Goal: Complete application form

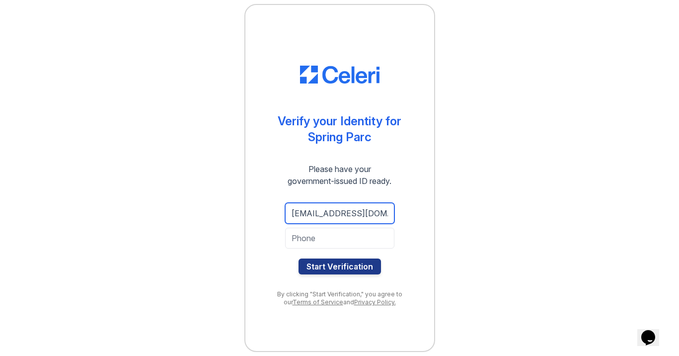
type input "sujchand2@gmail.com"
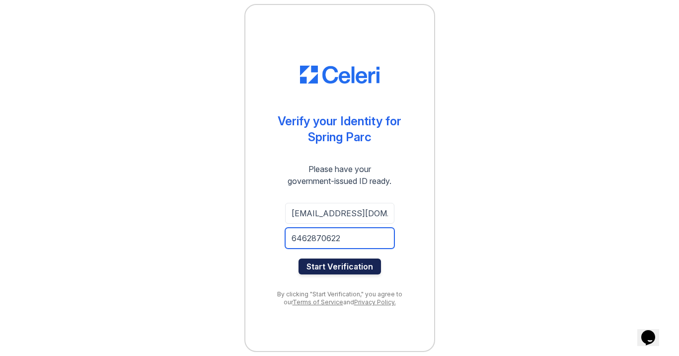
type input "6462870622"
click at [319, 270] on button "Start Verification" at bounding box center [340, 266] width 82 height 16
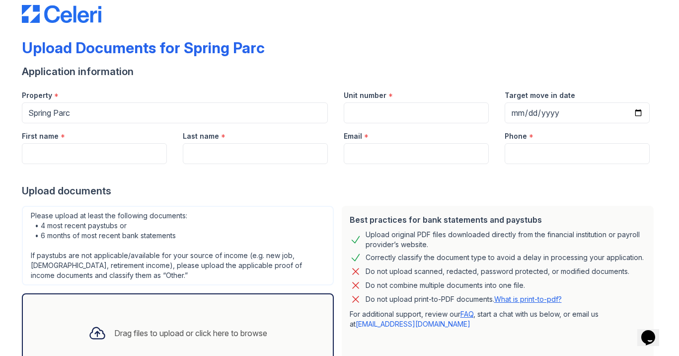
scroll to position [24, 0]
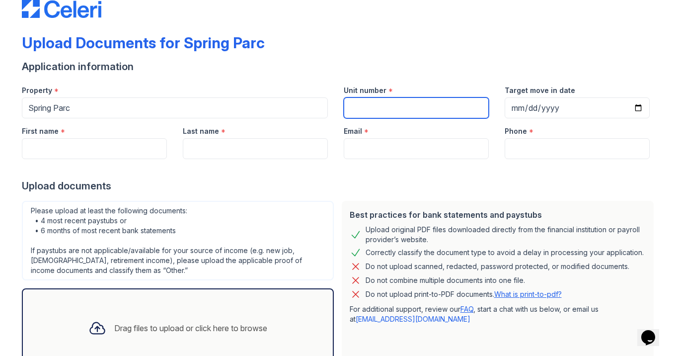
click at [410, 107] on input "Unit number" at bounding box center [416, 107] width 145 height 21
type input "707"
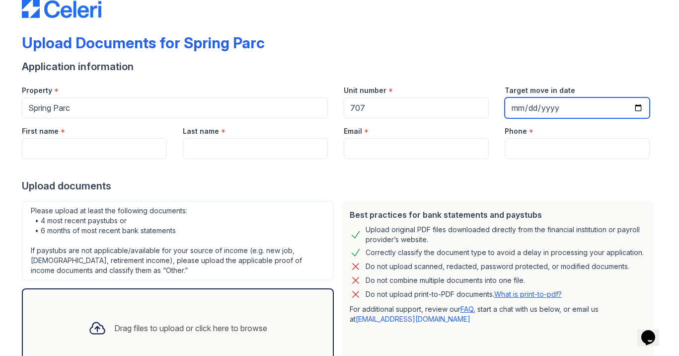
click at [517, 107] on input "Target move in date" at bounding box center [577, 107] width 145 height 21
type input "[DATE]"
click at [473, 195] on form "Application information Property * [GEOGRAPHIC_DATA] Unit number * 707 Target m…" at bounding box center [340, 235] width 636 height 350
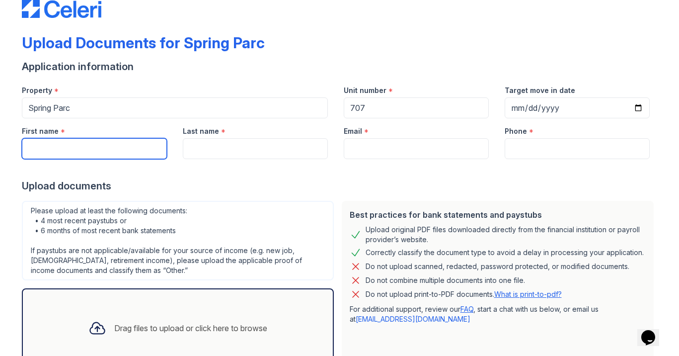
type input "A"
type input "Sujina"
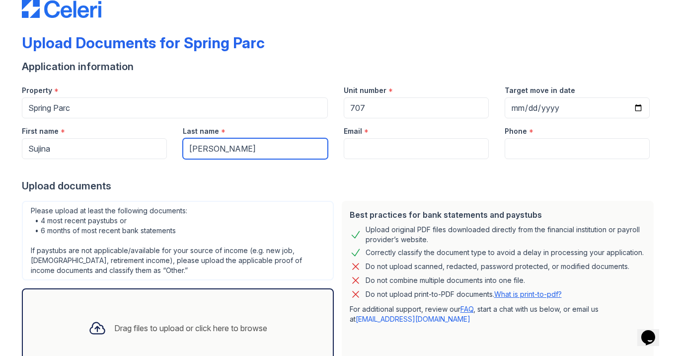
type input "[PERSON_NAME]"
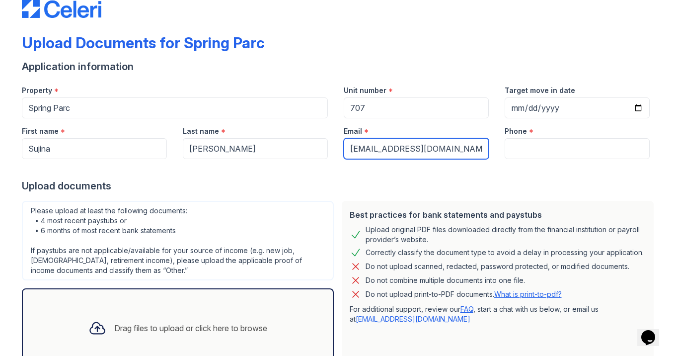
type input "[EMAIL_ADDRESS][DOMAIN_NAME]"
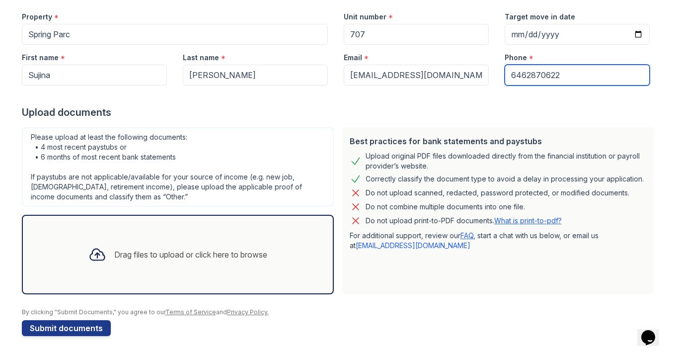
scroll to position [0, 0]
type input "6462870622"
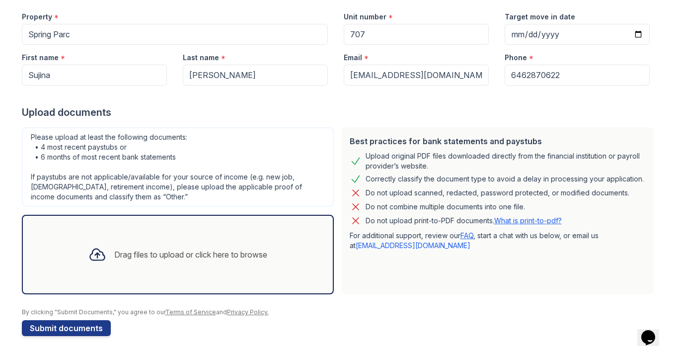
click at [122, 253] on div "Drag files to upload or click here to browse" at bounding box center [190, 254] width 153 height 12
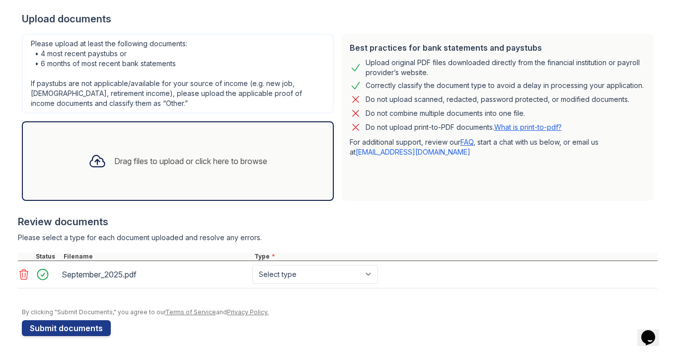
scroll to position [191, 0]
click at [115, 160] on div "Drag files to upload or click here to browse" at bounding box center [190, 161] width 153 height 12
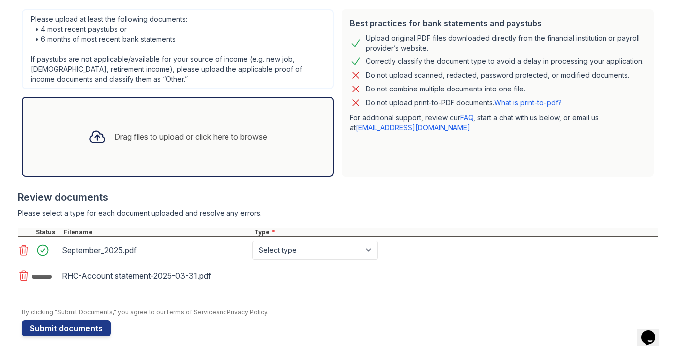
scroll to position [215, 0]
click at [145, 131] on div "Drag files to upload or click here to browse" at bounding box center [190, 137] width 153 height 12
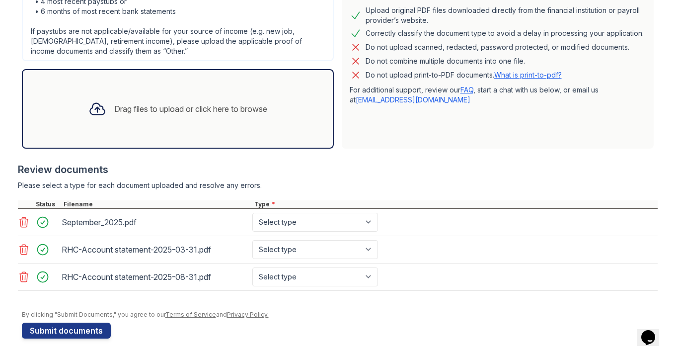
scroll to position [246, 0]
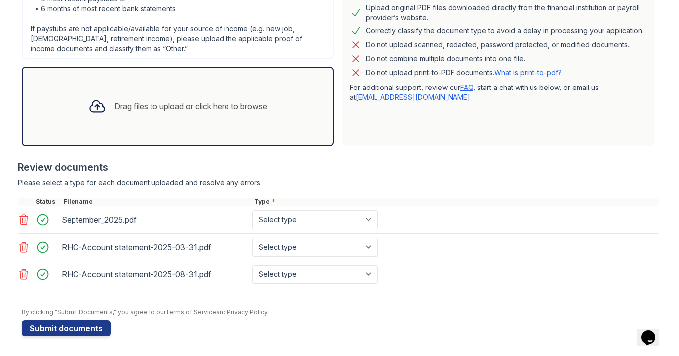
click at [161, 107] on div "Drag files to upload or click here to browse" at bounding box center [190, 106] width 153 height 12
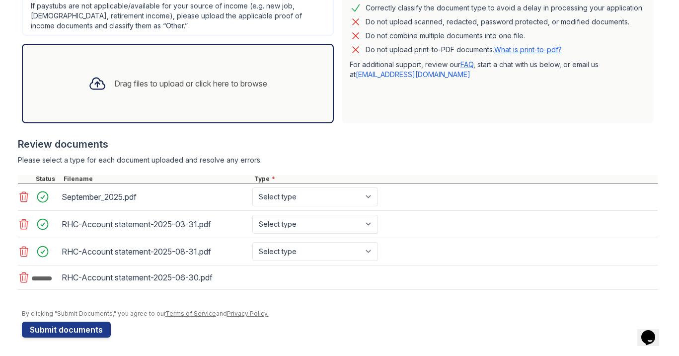
scroll to position [271, 0]
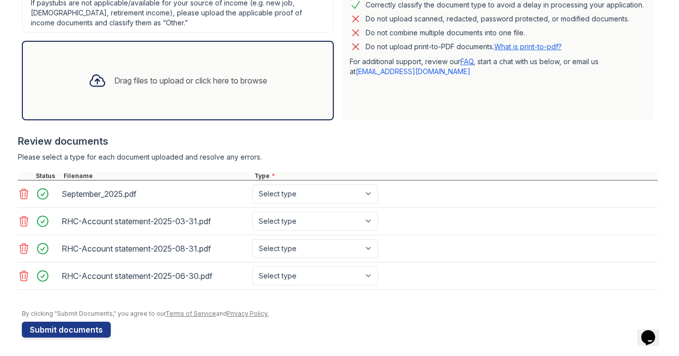
click at [210, 75] on div "Drag files to upload or click here to browse" at bounding box center [190, 81] width 153 height 12
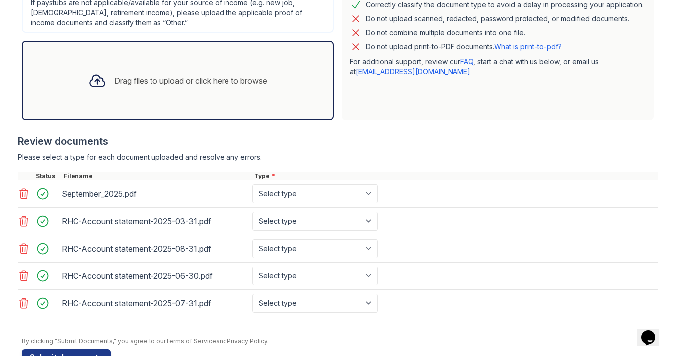
click at [158, 78] on div "Drag files to upload or click here to browse" at bounding box center [190, 81] width 153 height 12
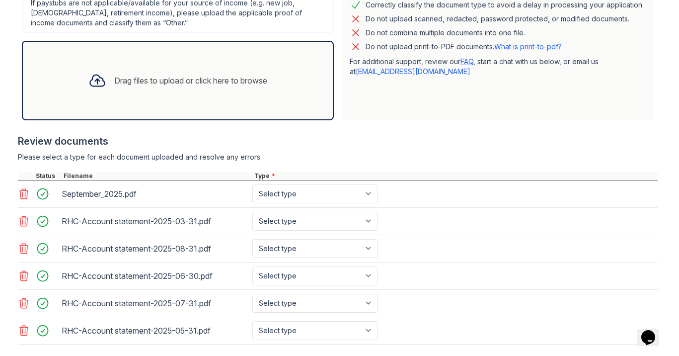
click at [153, 74] on div "Drag files to upload or click here to browse" at bounding box center [178, 81] width 195 height 34
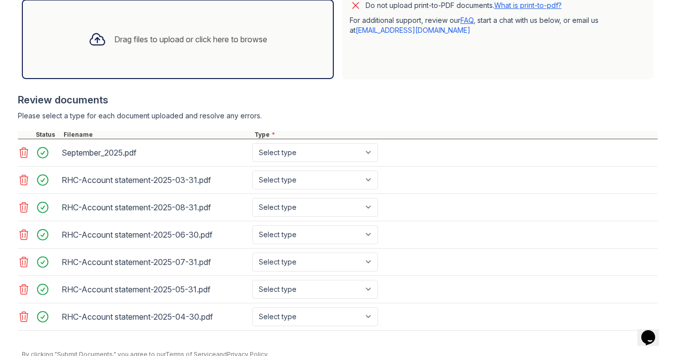
scroll to position [309, 0]
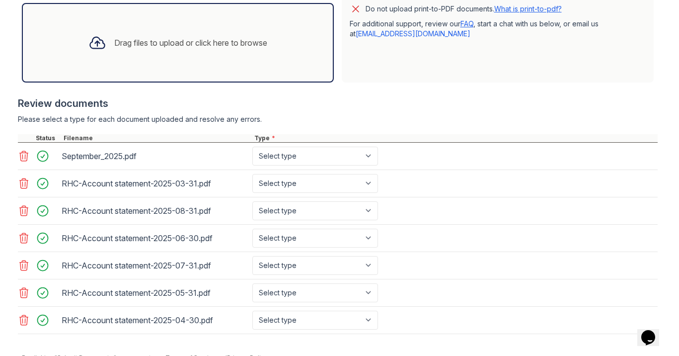
click at [192, 40] on div "Drag files to upload or click here to browse" at bounding box center [190, 43] width 153 height 12
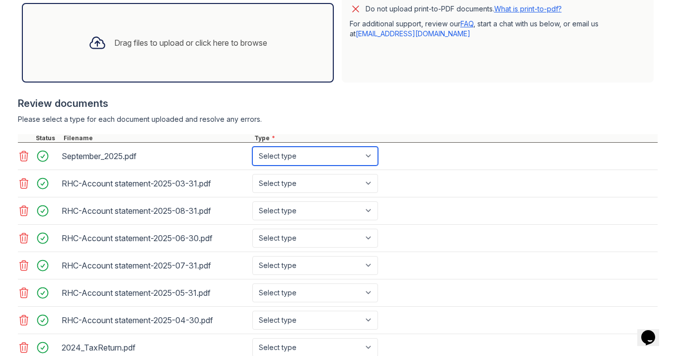
select select "bank_statement"
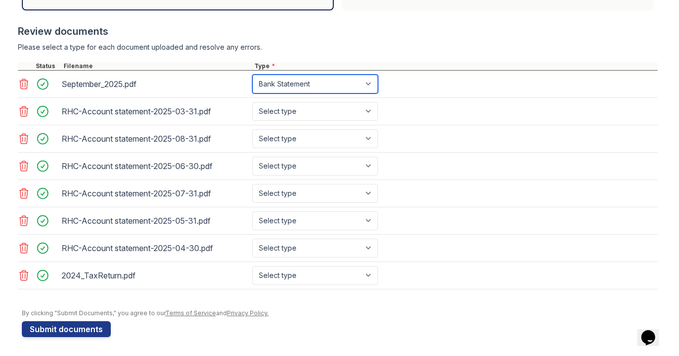
scroll to position [380, 0]
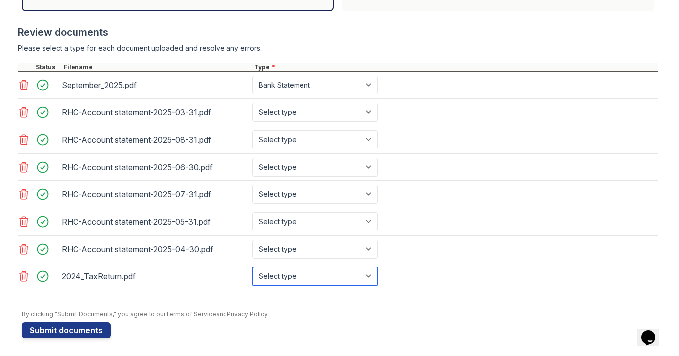
select select "tax_documents"
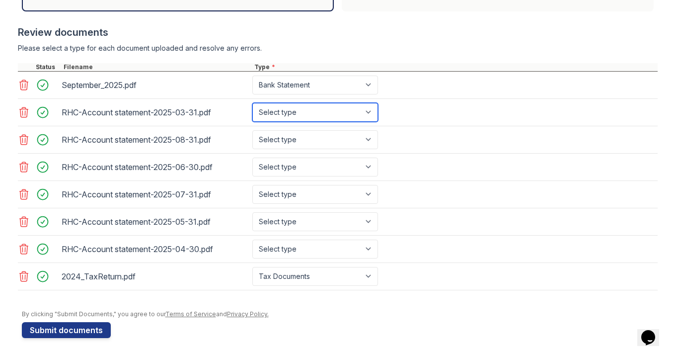
select select "bank_statement"
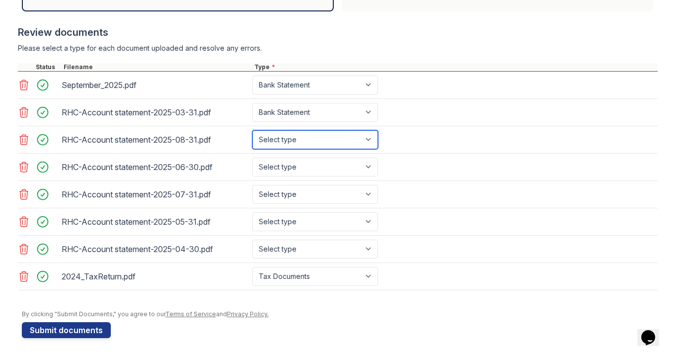
select select "bank_statement"
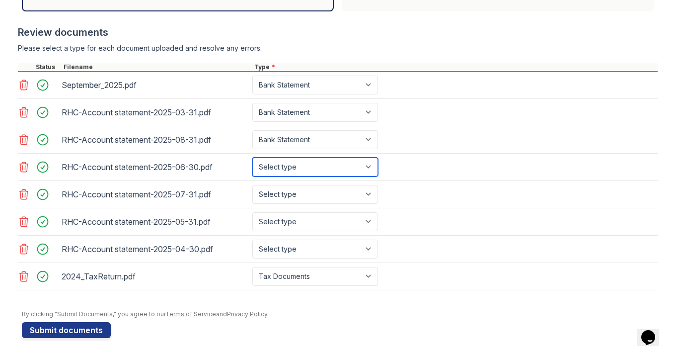
select select "bank_statement"
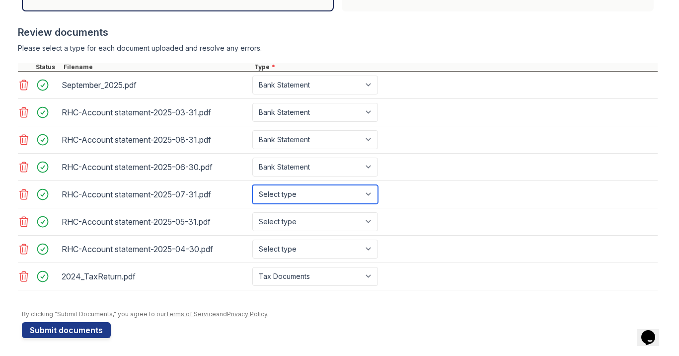
select select "bank_statement"
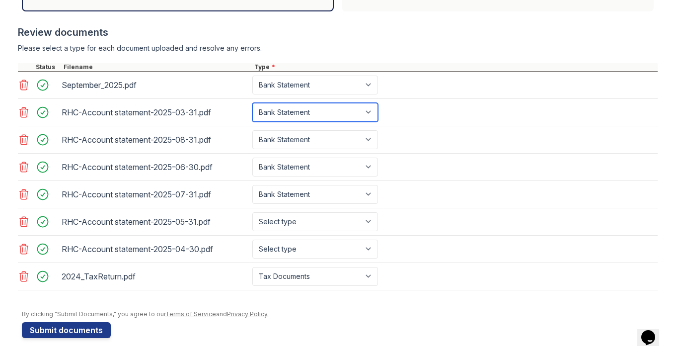
select select "investment_account_statement"
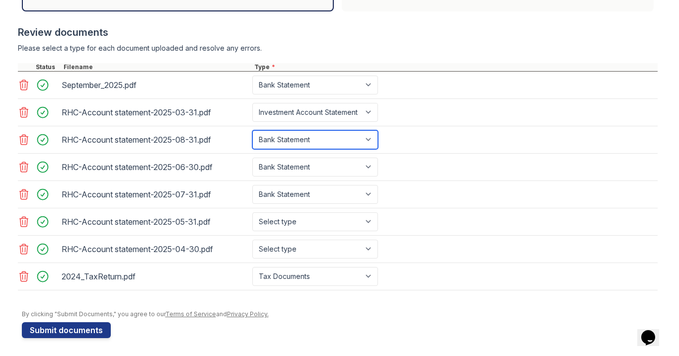
select select "investment_account_statement"
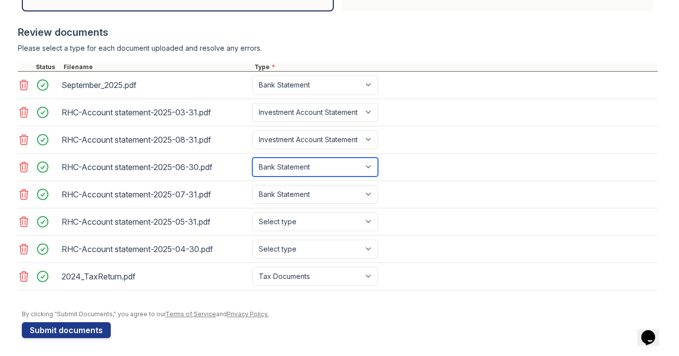
select select "investment_account_statement"
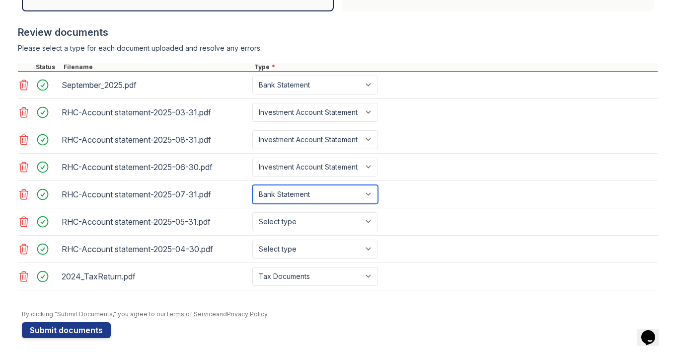
select select "investment_account_statement"
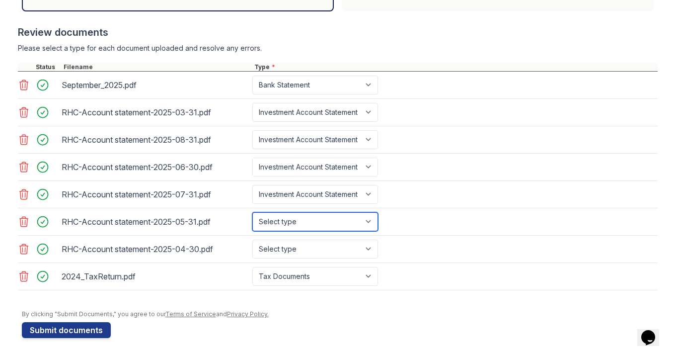
select select "investment_account_statement"
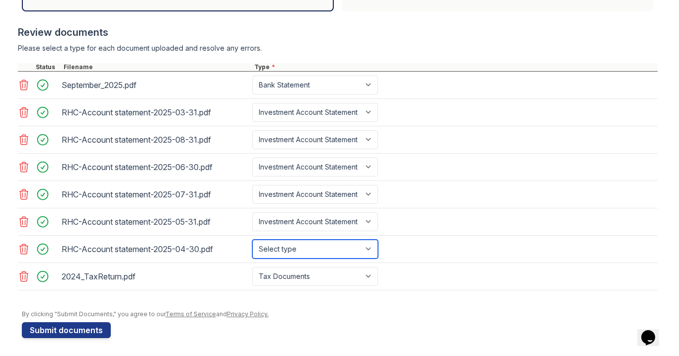
select select "investment_account_statement"
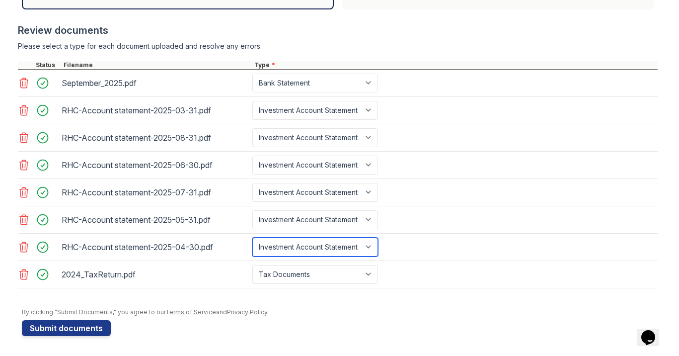
scroll to position [382, 0]
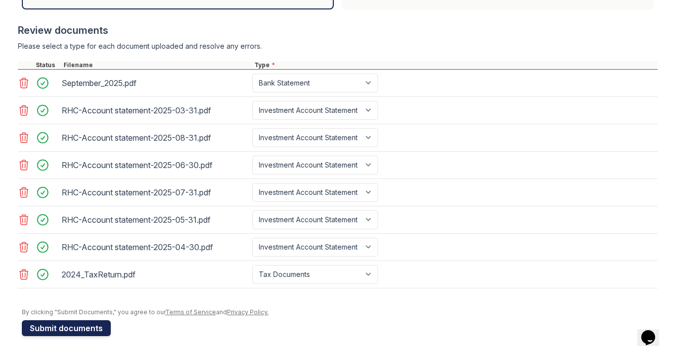
click at [78, 328] on button "Submit documents" at bounding box center [66, 328] width 89 height 16
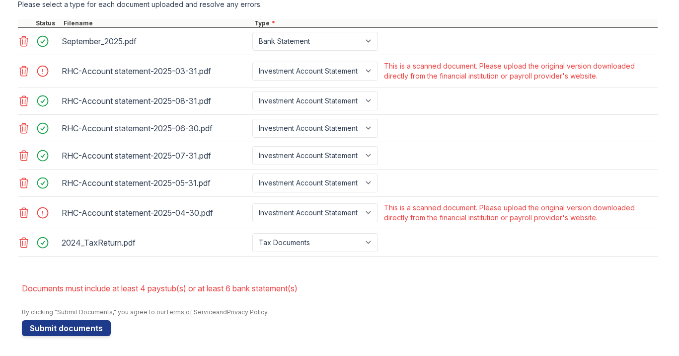
scroll to position [0, 0]
click at [25, 215] on icon at bounding box center [24, 213] width 12 height 12
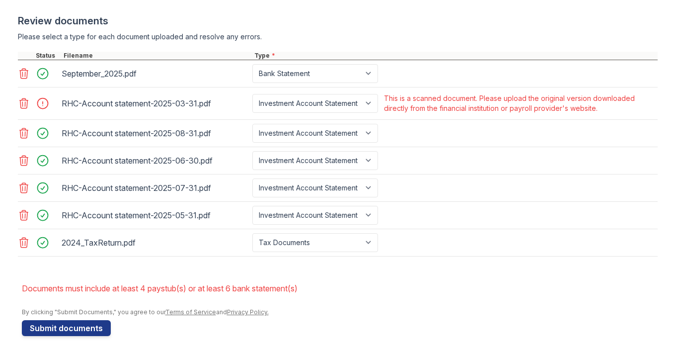
click at [24, 98] on icon at bounding box center [23, 103] width 8 height 10
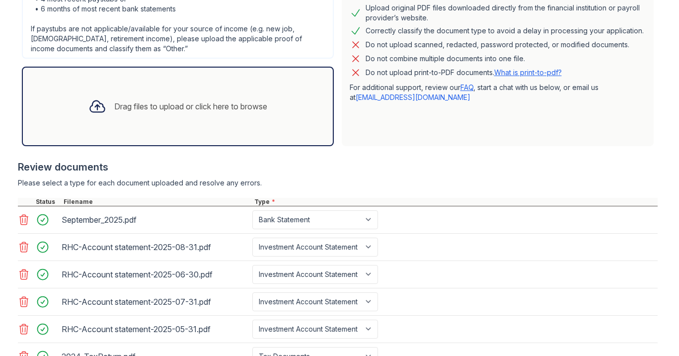
scroll to position [271, 0]
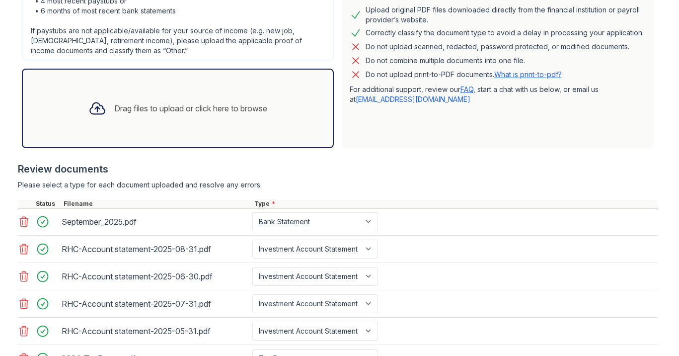
click at [114, 107] on div "Drag files to upload or click here to browse" at bounding box center [190, 108] width 153 height 12
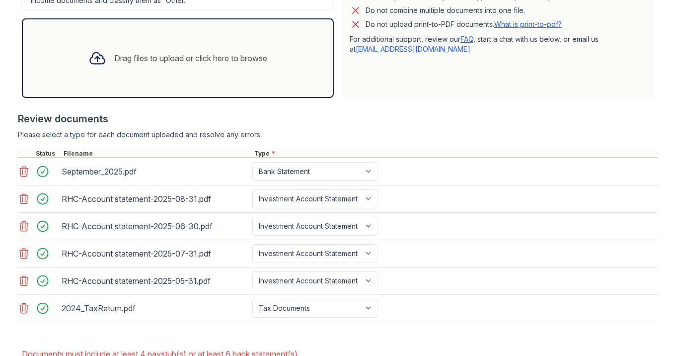
scroll to position [315, 0]
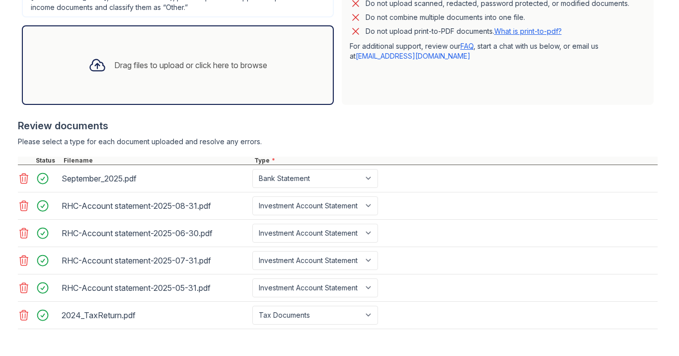
click at [90, 67] on icon at bounding box center [97, 65] width 18 height 18
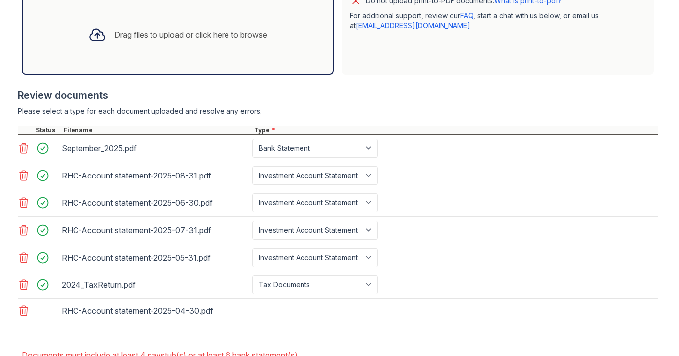
scroll to position [366, 0]
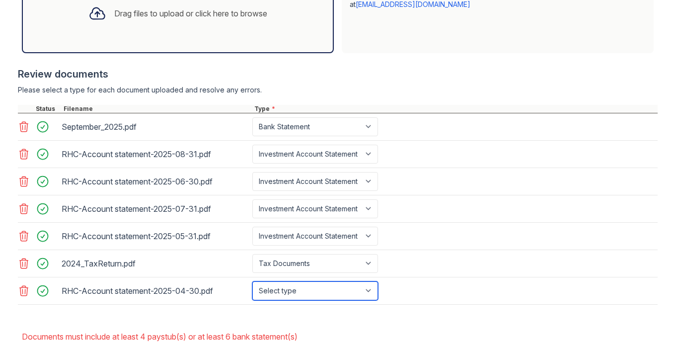
select select "investment_account_statement"
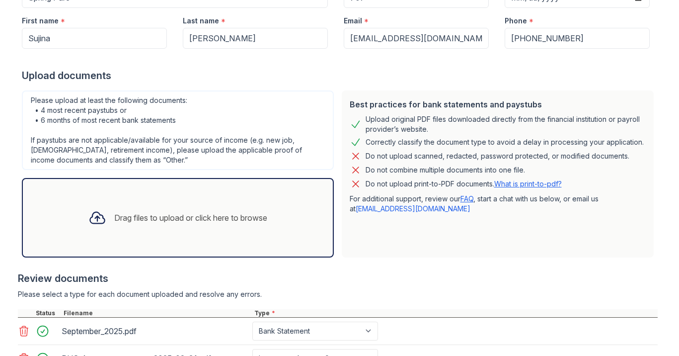
scroll to position [158, 0]
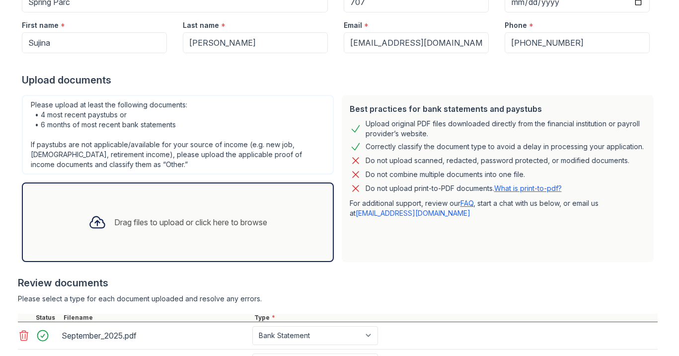
click at [99, 223] on icon at bounding box center [97, 222] width 18 height 18
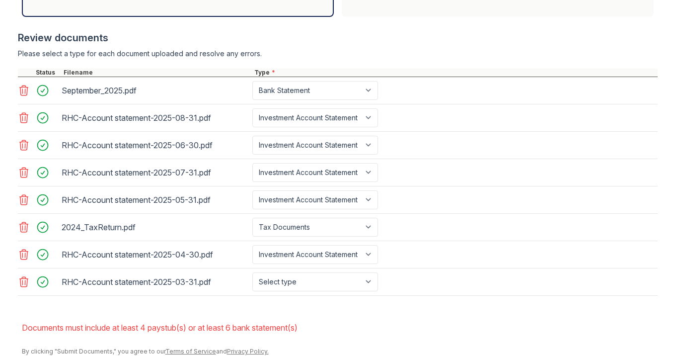
scroll to position [406, 0]
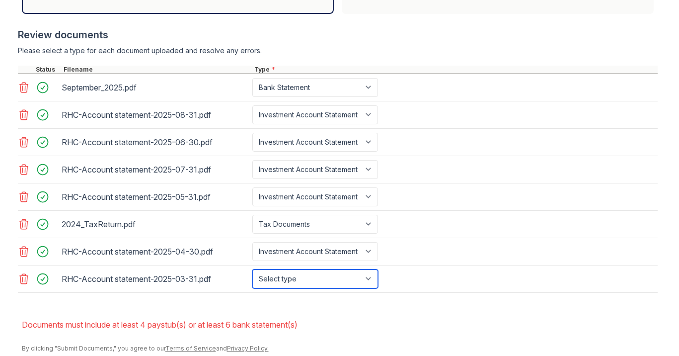
select select "investment_account_statement"
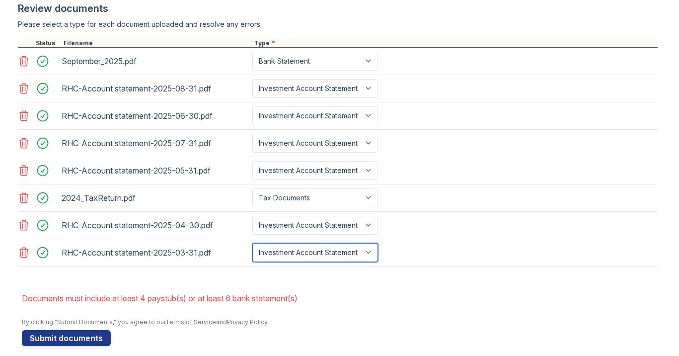
scroll to position [438, 0]
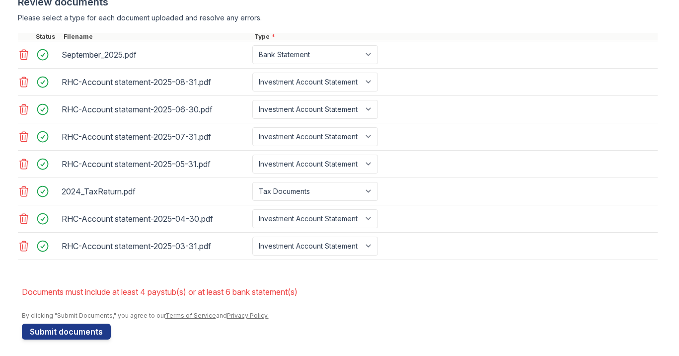
click at [326, 289] on li "Documents must include at least 4 paystub(s) or at least 6 bank statement(s)" at bounding box center [340, 292] width 636 height 20
click at [49, 330] on button "Submit documents" at bounding box center [66, 332] width 89 height 16
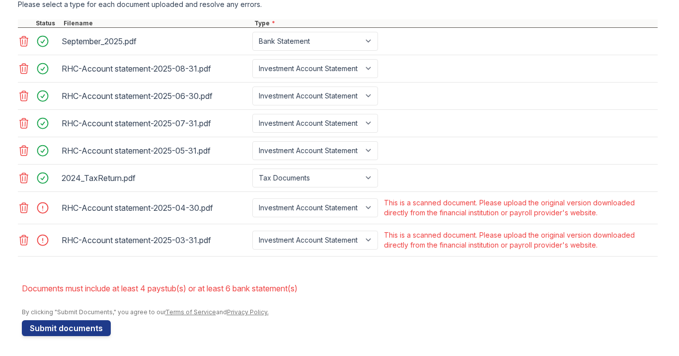
scroll to position [0, 0]
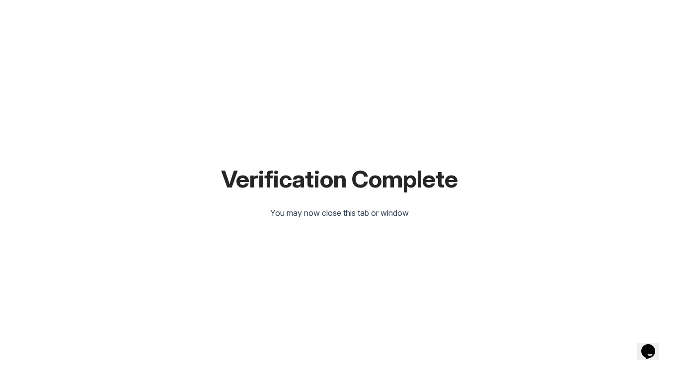
click at [153, 243] on div "Verification Complete You may now close this tab or window" at bounding box center [340, 185] width 648 height 370
click at [198, 197] on div "Verification Complete You may now close this tab or window" at bounding box center [340, 185] width 648 height 370
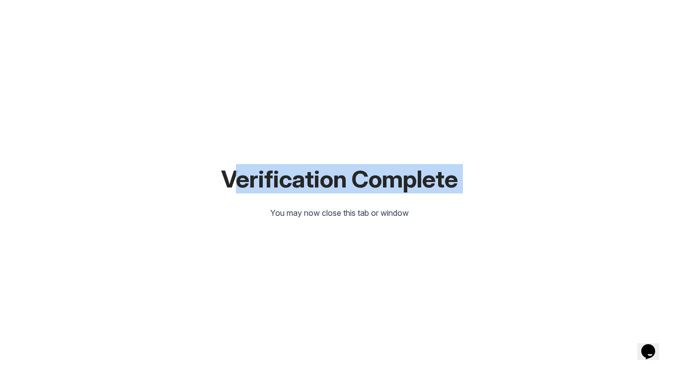
click at [198, 197] on div "Verification Complete You may now close this tab or window" at bounding box center [340, 185] width 648 height 370
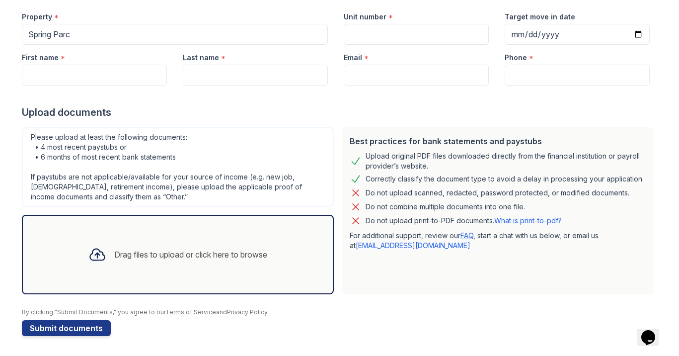
scroll to position [97, 0]
click at [125, 262] on div "Drag files to upload or click here to browse" at bounding box center [178, 255] width 195 height 34
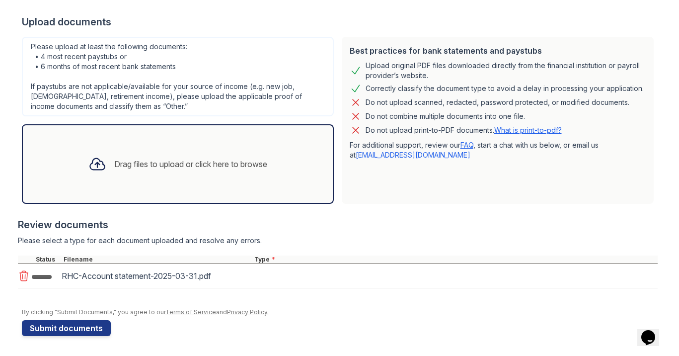
scroll to position [188, 0]
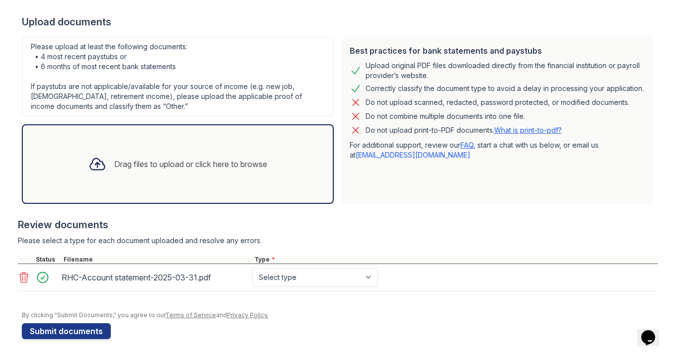
click at [129, 163] on div "Drag files to upload or click here to browse" at bounding box center [190, 164] width 153 height 12
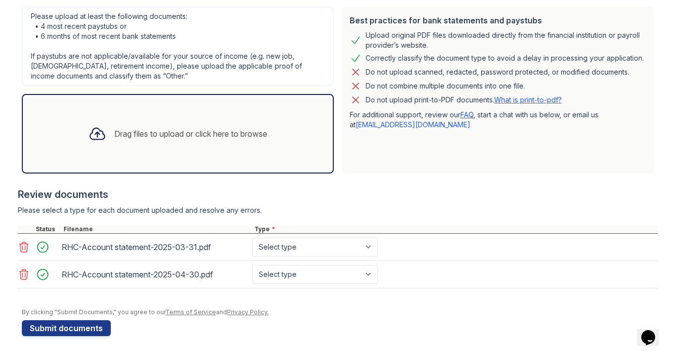
scroll to position [218, 0]
click at [191, 133] on div "Drag files to upload or click here to browse" at bounding box center [190, 134] width 153 height 12
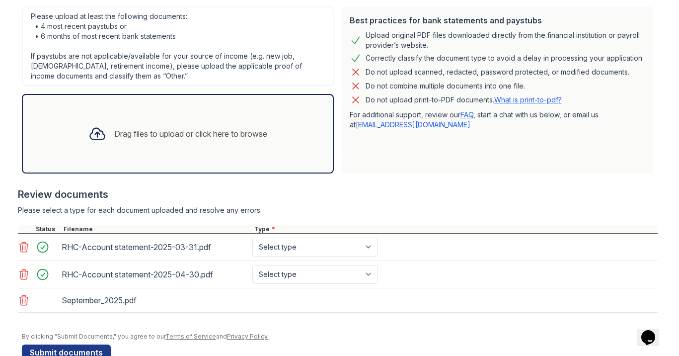
click at [191, 135] on div "Drag files to upload or click here to browse" at bounding box center [190, 134] width 153 height 12
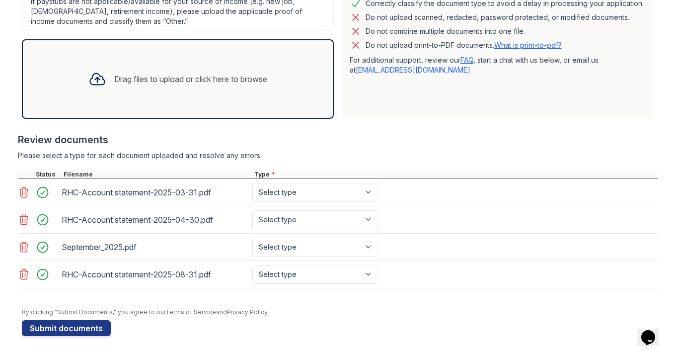
scroll to position [273, 0]
click at [183, 76] on div "Drag files to upload or click here to browse" at bounding box center [190, 79] width 153 height 12
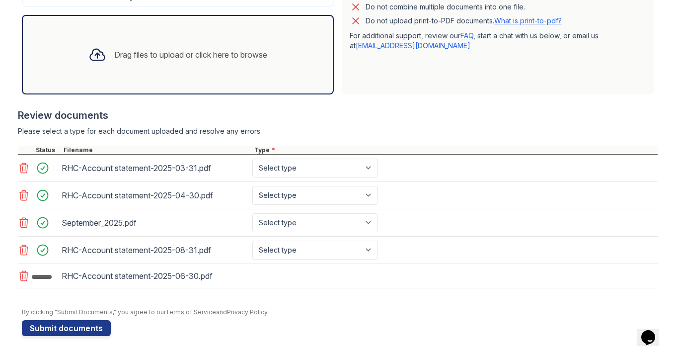
scroll to position [297, 0]
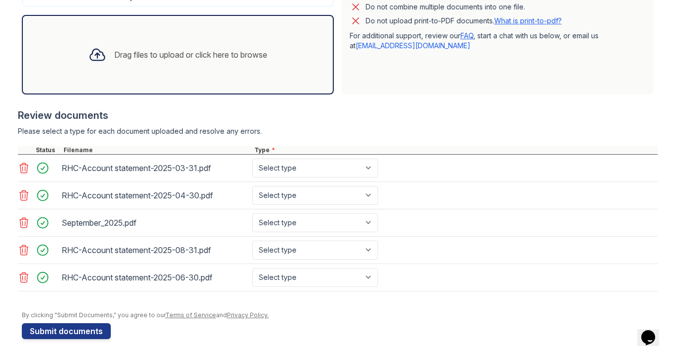
click at [155, 60] on div "Drag files to upload or click here to browse" at bounding box center [190, 55] width 153 height 12
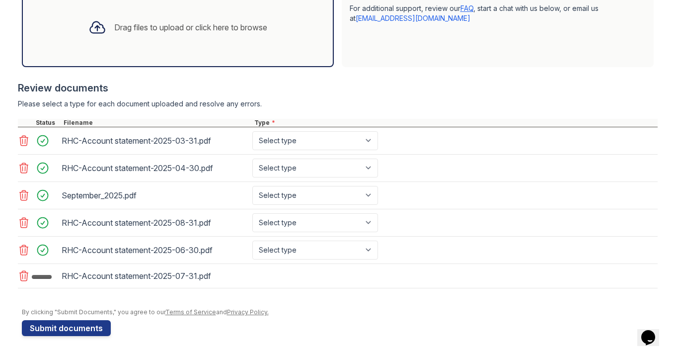
scroll to position [327, 0]
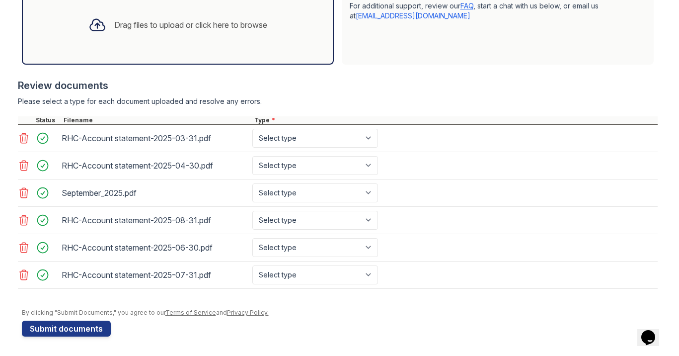
click at [229, 27] on div "Drag files to upload or click here to browse" at bounding box center [190, 25] width 153 height 12
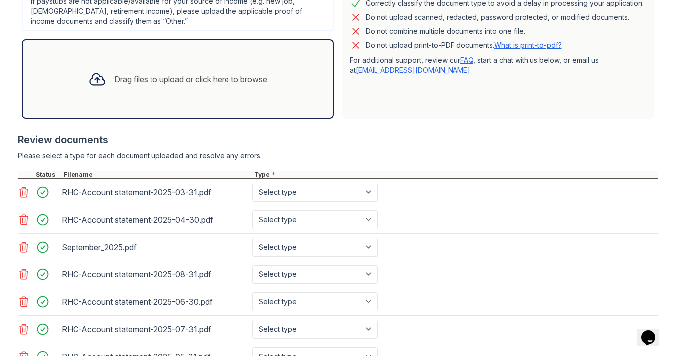
scroll to position [272, 0]
click at [247, 65] on div "Drag files to upload or click here to browse" at bounding box center [178, 80] width 195 height 34
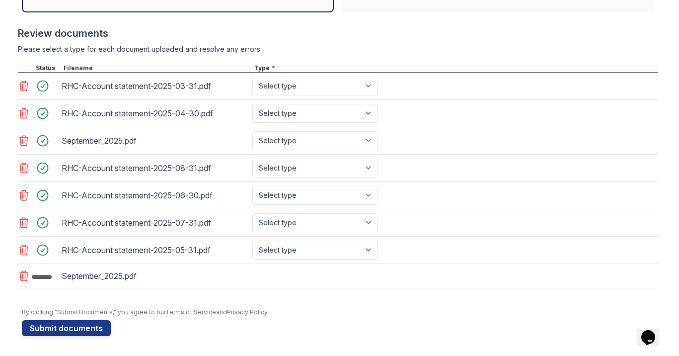
scroll to position [379, 0]
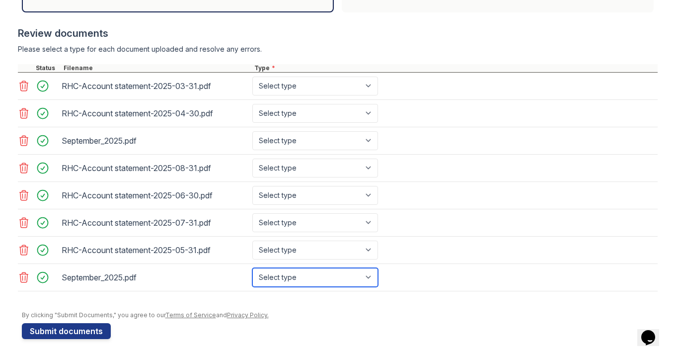
select select "bank_statement"
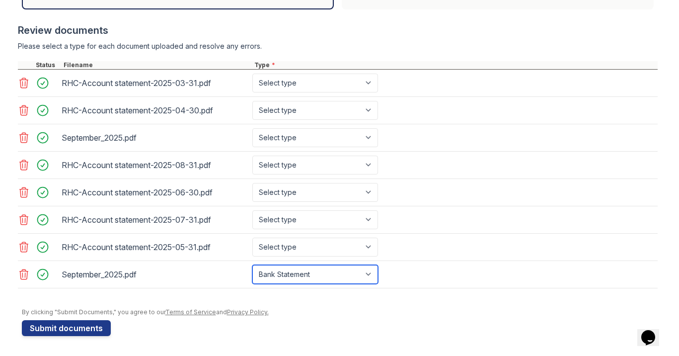
scroll to position [382, 0]
click at [21, 276] on icon at bounding box center [24, 274] width 12 height 12
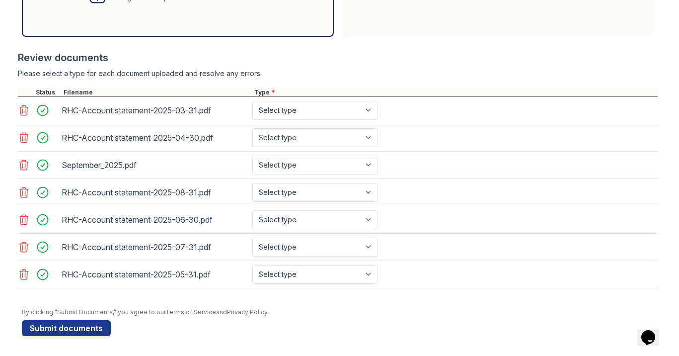
scroll to position [326, 0]
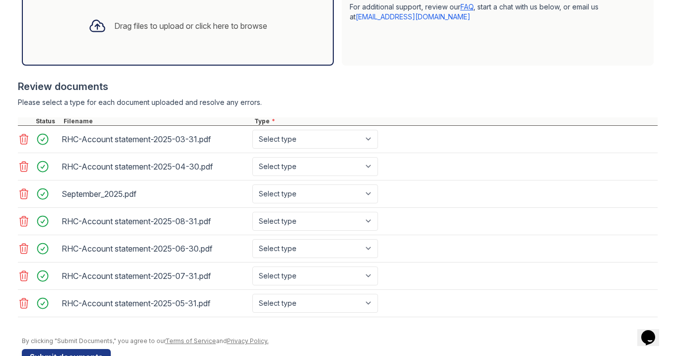
click at [214, 21] on div "Drag files to upload or click here to browse" at bounding box center [190, 26] width 153 height 12
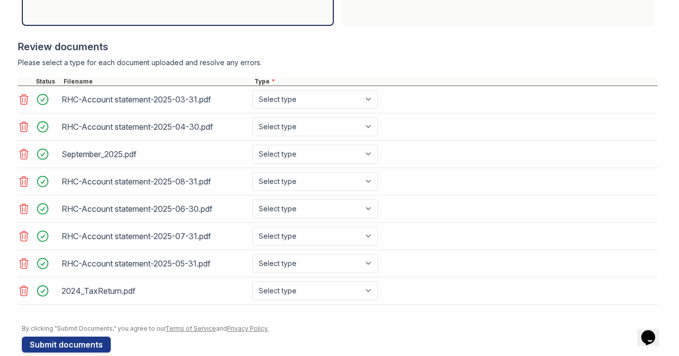
scroll to position [364, 0]
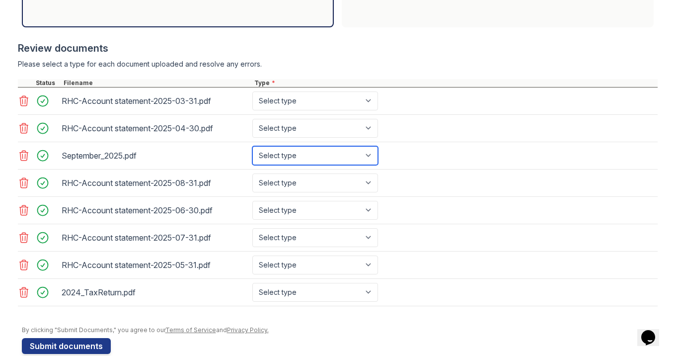
select select "bank_statement"
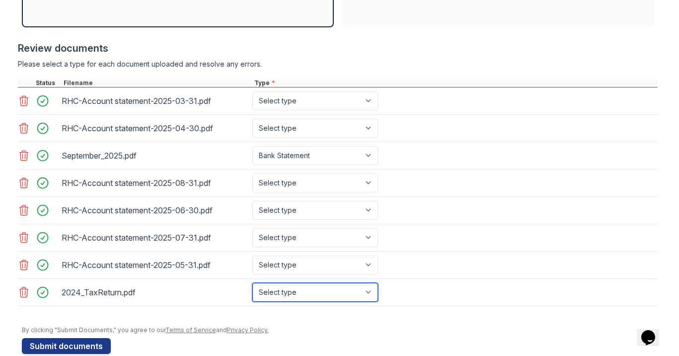
select select "tax_documents"
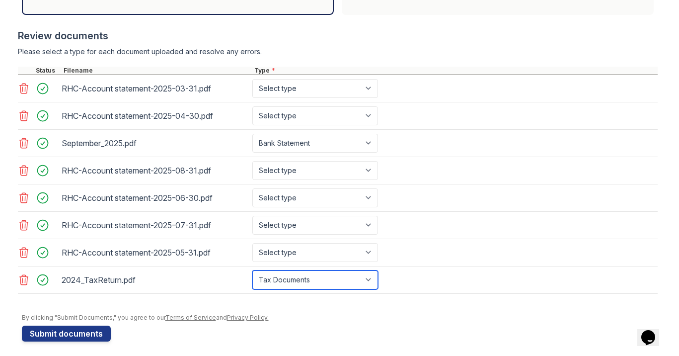
scroll to position [379, 0]
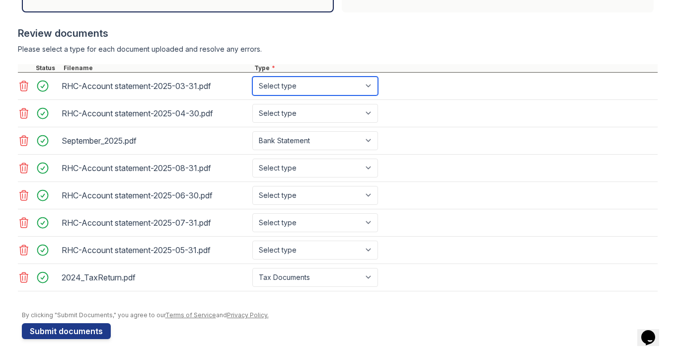
select select "bank_statement"
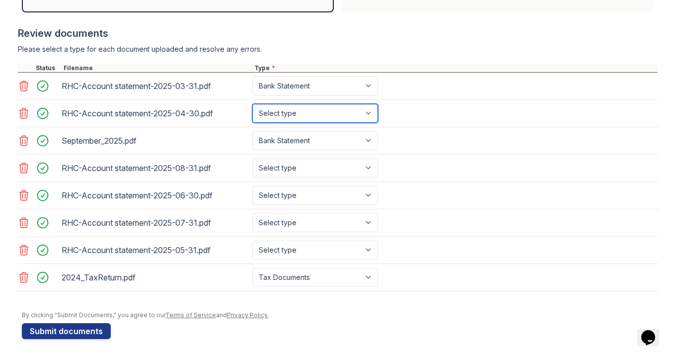
select select "bank_statement"
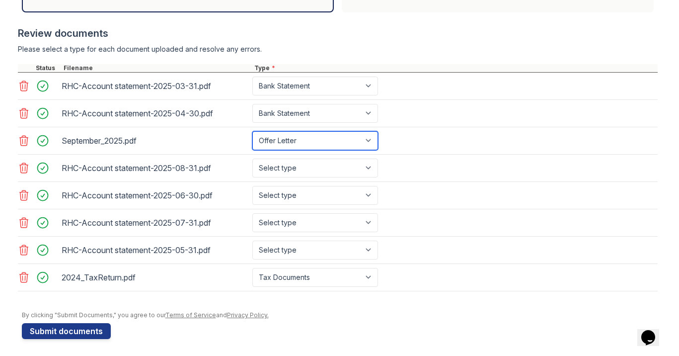
select select "bank_statement"
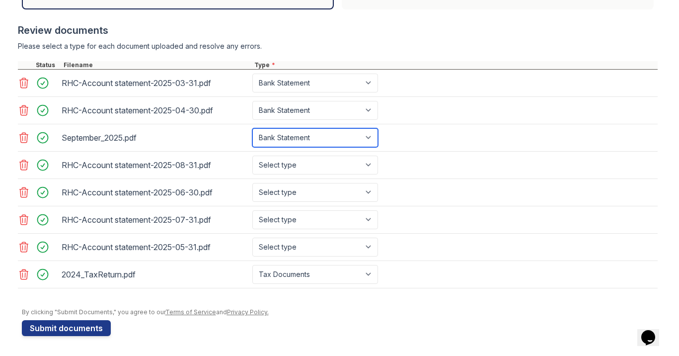
scroll to position [382, 0]
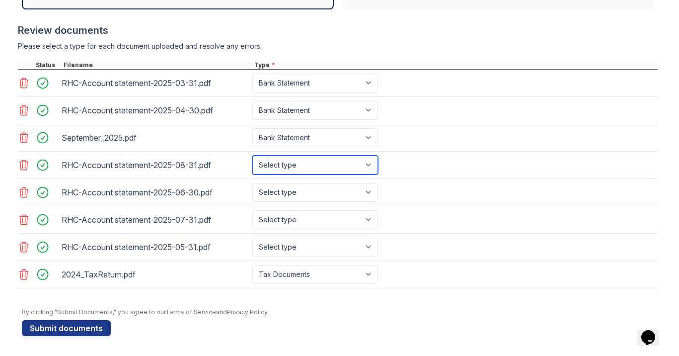
select select "bank_statement"
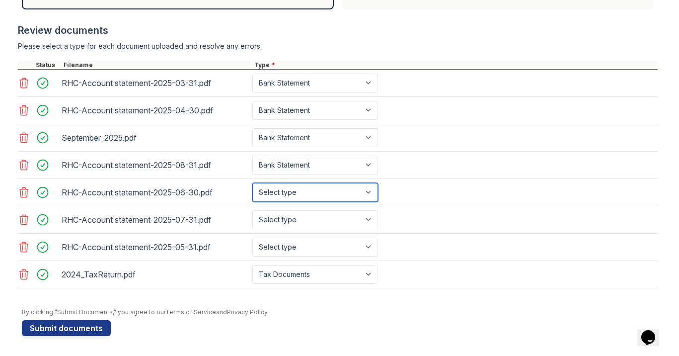
select select "bank_statement"
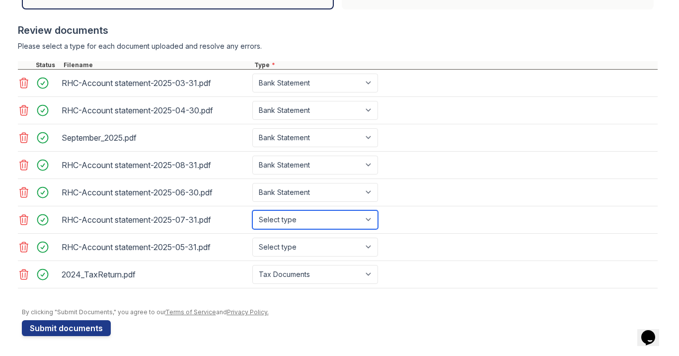
select select "bank_statement"
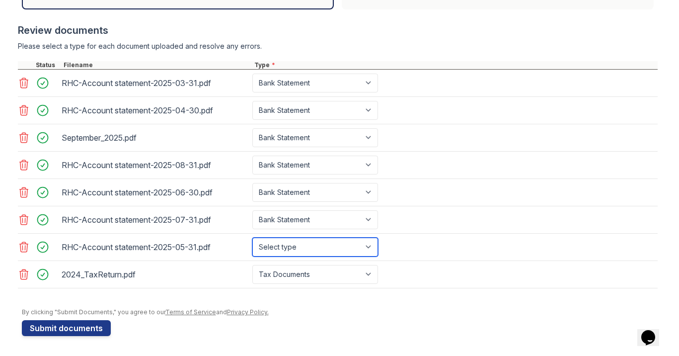
select select "bank_statement"
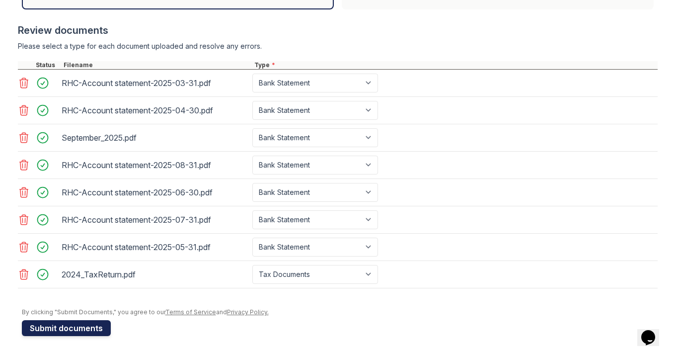
click at [57, 330] on button "Submit documents" at bounding box center [66, 328] width 89 height 16
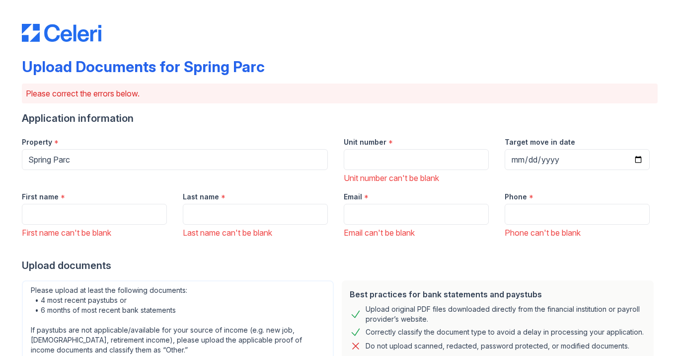
click at [85, 228] on div "First name can't be blank" at bounding box center [94, 233] width 145 height 12
click at [393, 166] on input "Unit number" at bounding box center [416, 159] width 145 height 21
type input "707"
click at [517, 164] on input "Target move in date" at bounding box center [577, 159] width 145 height 21
type input "[DATE]"
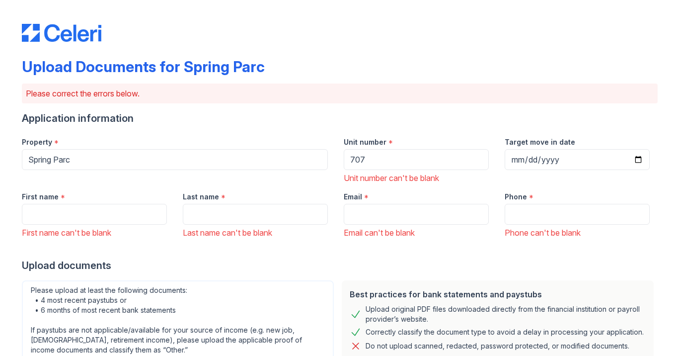
click at [48, 225] on div "First name * First name can't be blank" at bounding box center [94, 211] width 161 height 55
type input "Sujina"
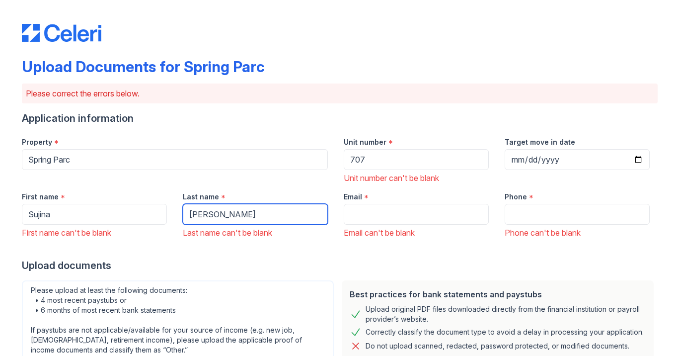
type input "[PERSON_NAME]"
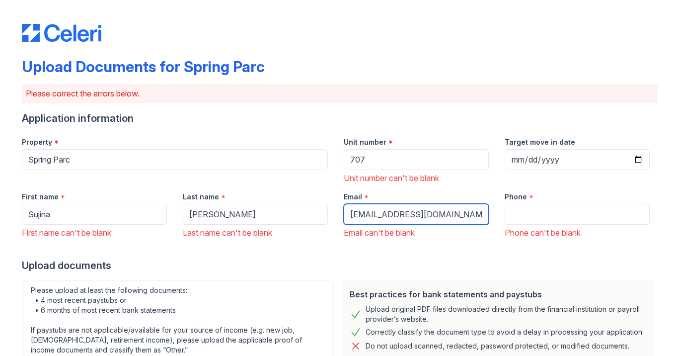
type input "[EMAIL_ADDRESS][DOMAIN_NAME]"
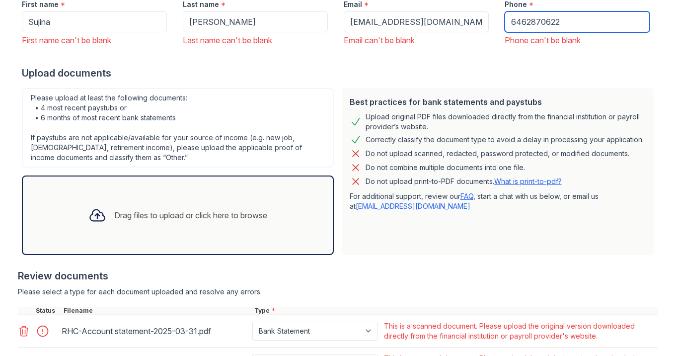
scroll to position [185, 0]
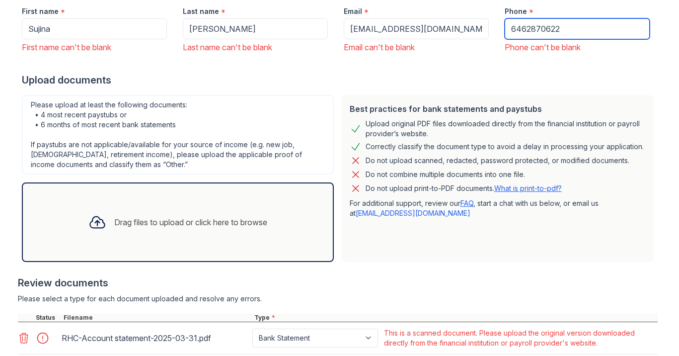
type input "6462870622"
click at [165, 223] on div "Drag files to upload or click here to browse" at bounding box center [190, 222] width 153 height 12
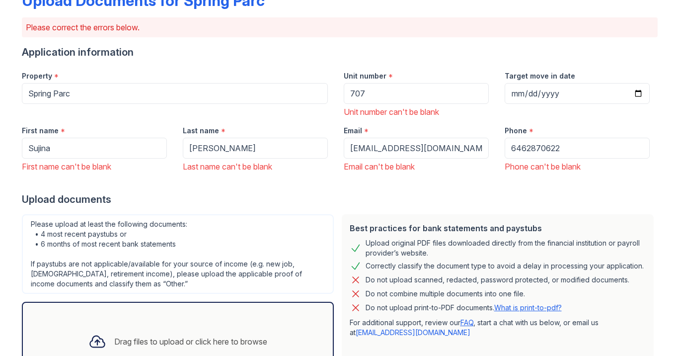
scroll to position [80, 0]
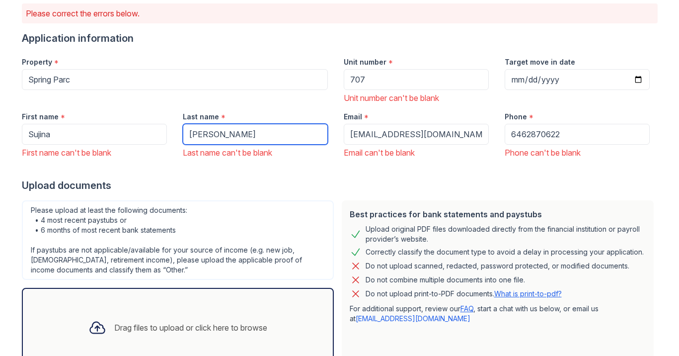
click at [285, 135] on input "[PERSON_NAME]" at bounding box center [255, 134] width 145 height 21
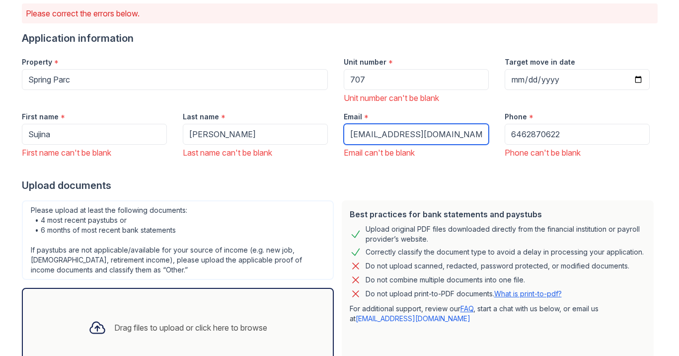
click at [453, 137] on input "[EMAIL_ADDRESS][DOMAIN_NAME]" at bounding box center [416, 134] width 145 height 21
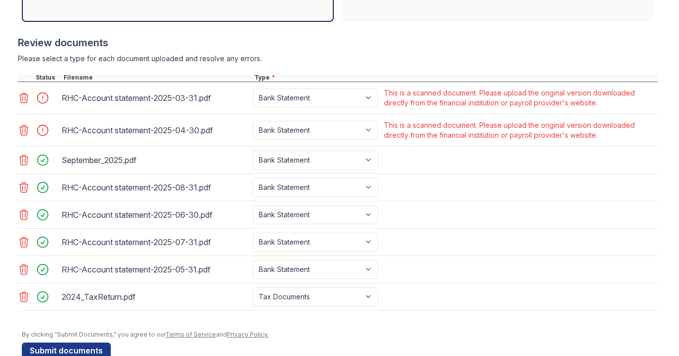
scroll to position [305, 0]
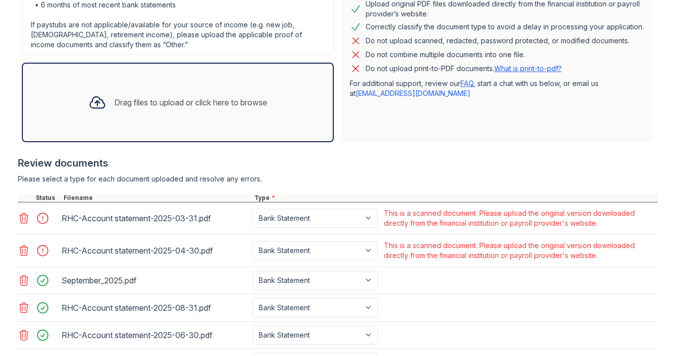
click at [160, 104] on div "Drag files to upload or click here to browse" at bounding box center [190, 102] width 153 height 12
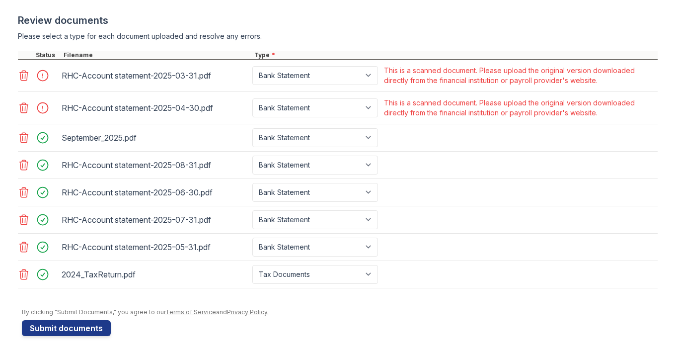
scroll to position [0, 0]
select select "other"
click at [390, 141] on div "September_2025.pdf Paystub Bank Statement Offer Letter Tax Documents Benefit Aw…" at bounding box center [338, 137] width 640 height 27
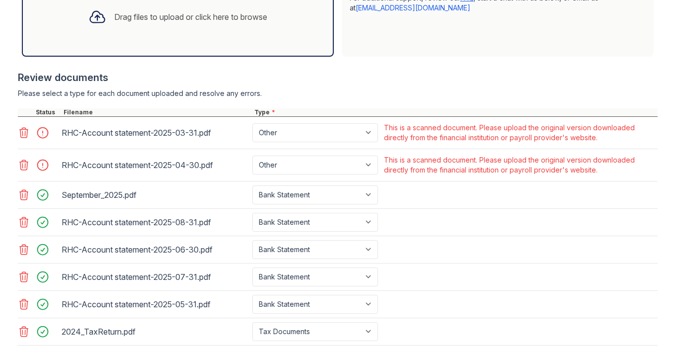
scroll to position [386, 0]
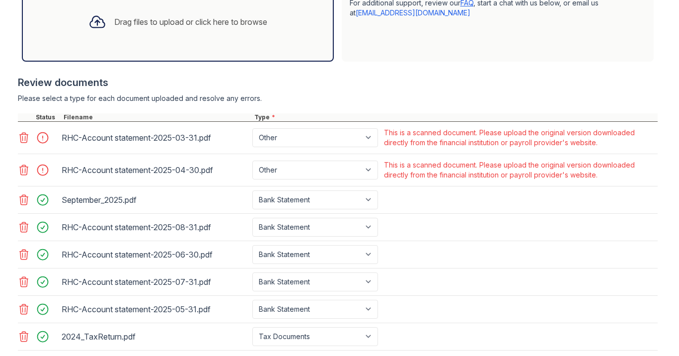
click at [22, 137] on icon at bounding box center [23, 138] width 8 height 10
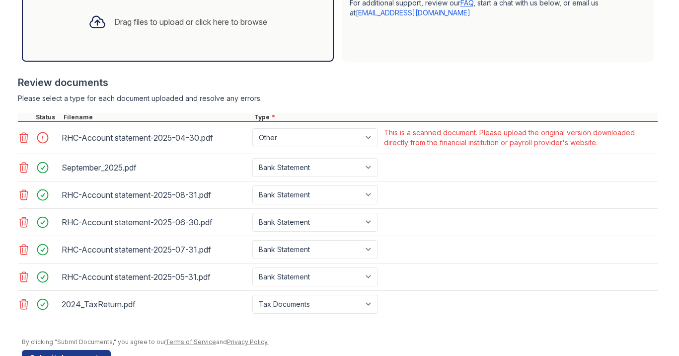
click at [23, 144] on div at bounding box center [25, 138] width 14 height 14
click at [23, 140] on icon at bounding box center [24, 138] width 12 height 12
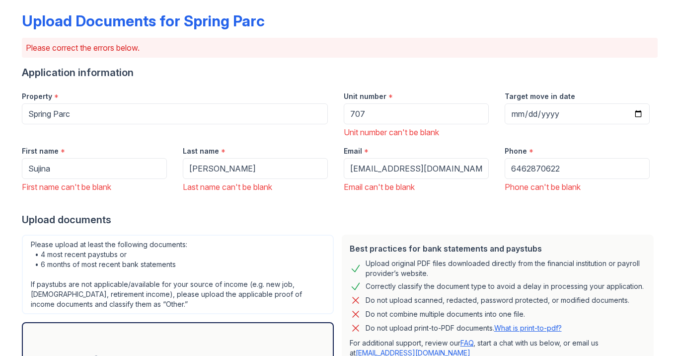
scroll to position [50, 0]
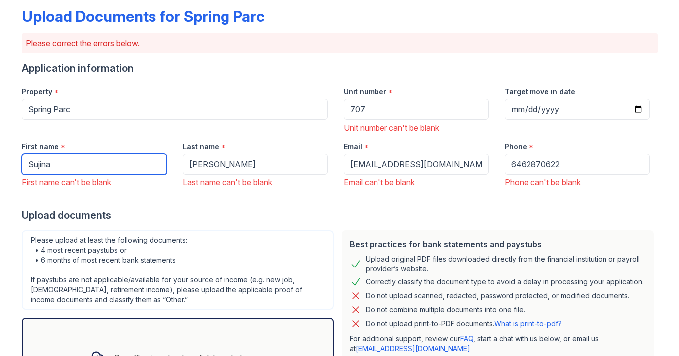
click at [78, 172] on input "Sujina" at bounding box center [94, 164] width 145 height 21
click at [85, 216] on div "Upload documents" at bounding box center [340, 215] width 636 height 14
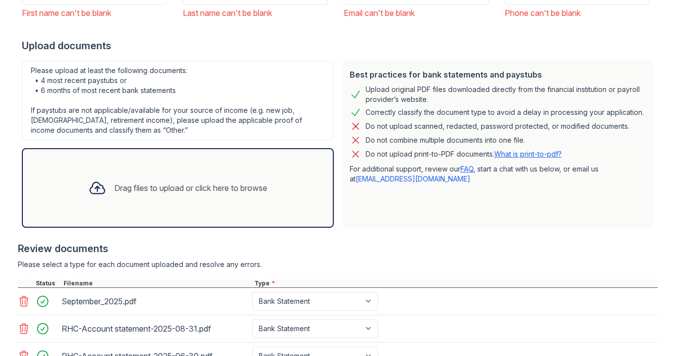
scroll to position [221, 0]
click at [105, 189] on div at bounding box center [97, 187] width 26 height 26
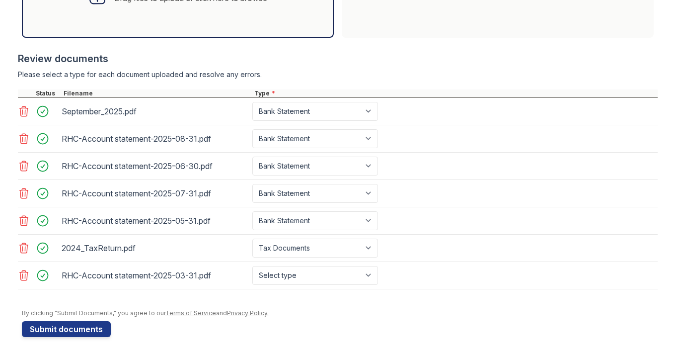
scroll to position [0, 0]
select select "bank_statement"
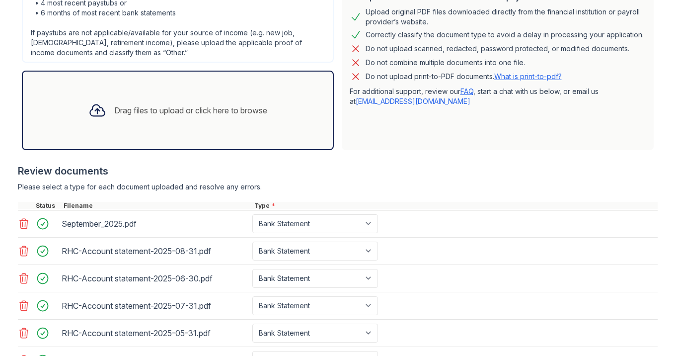
scroll to position [289, 0]
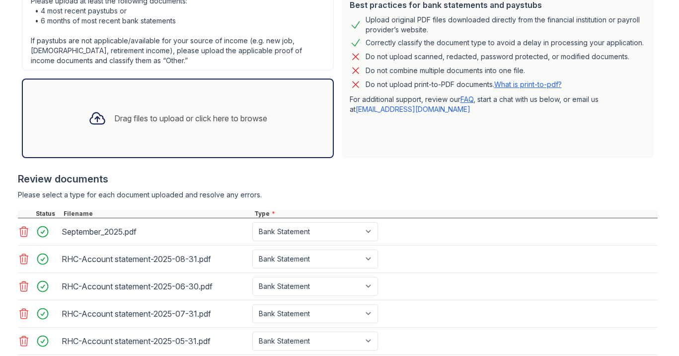
click at [220, 120] on div "Drag files to upload or click here to browse" at bounding box center [190, 118] width 153 height 12
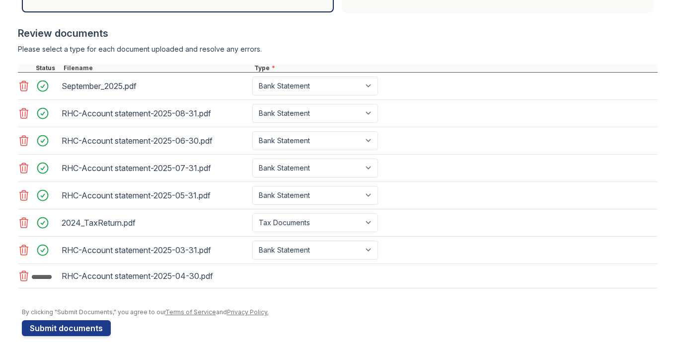
scroll to position [0, 0]
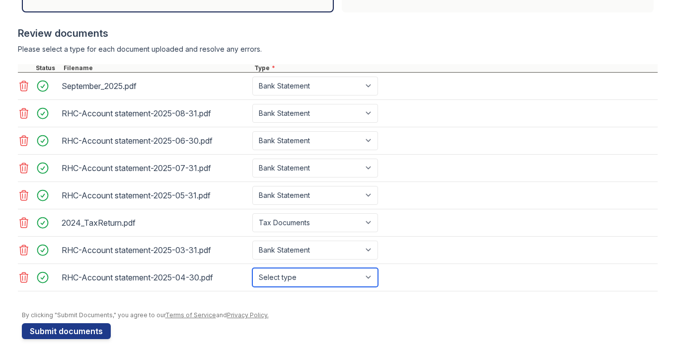
select select "bank_statement"
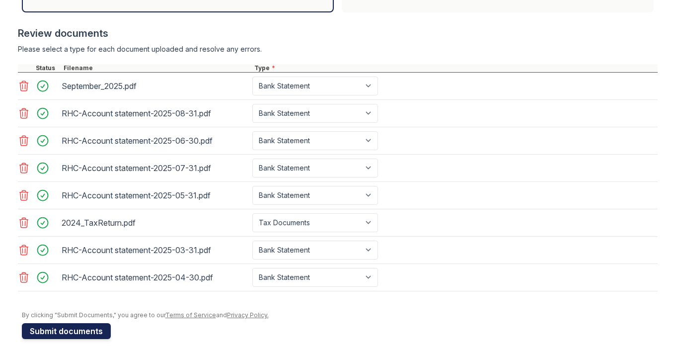
click at [76, 330] on button "Submit documents" at bounding box center [66, 331] width 89 height 16
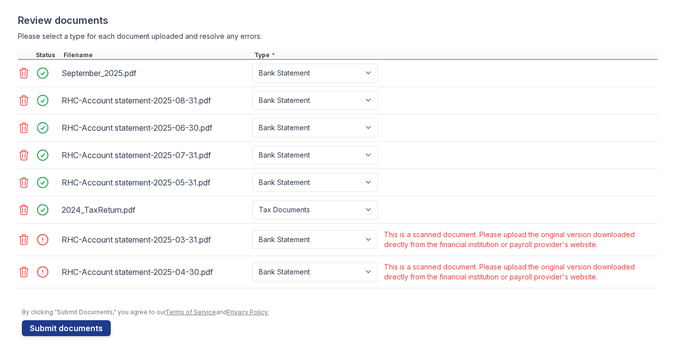
click at [20, 240] on icon at bounding box center [23, 240] width 8 height 10
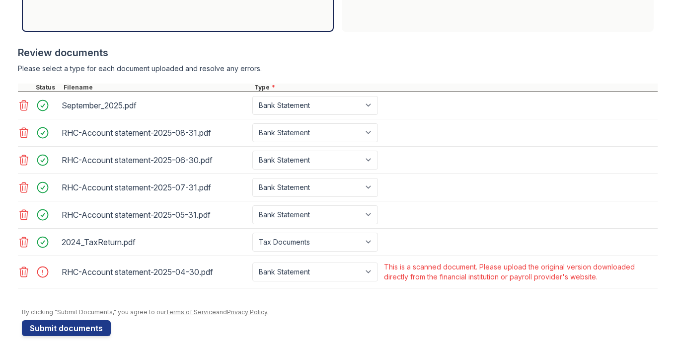
click at [21, 266] on icon at bounding box center [24, 272] width 12 height 12
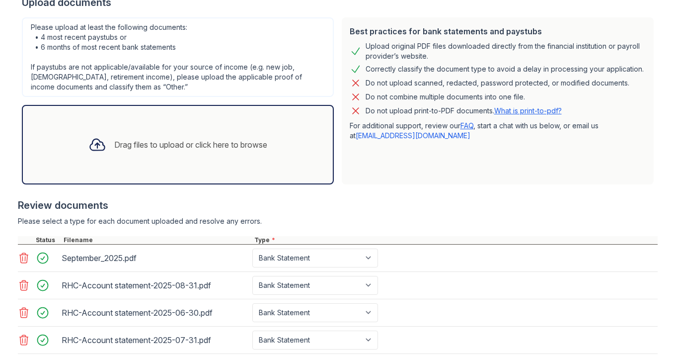
scroll to position [137, 0]
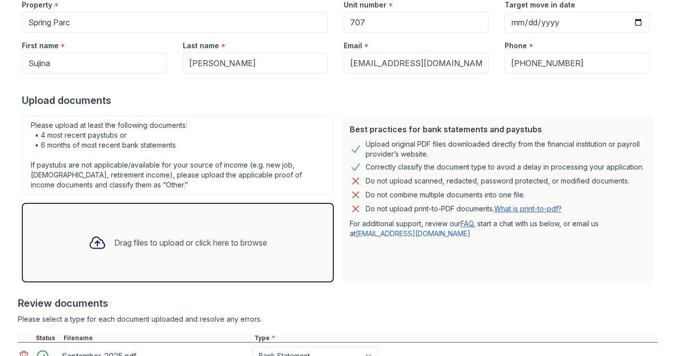
click at [99, 235] on icon at bounding box center [97, 243] width 18 height 18
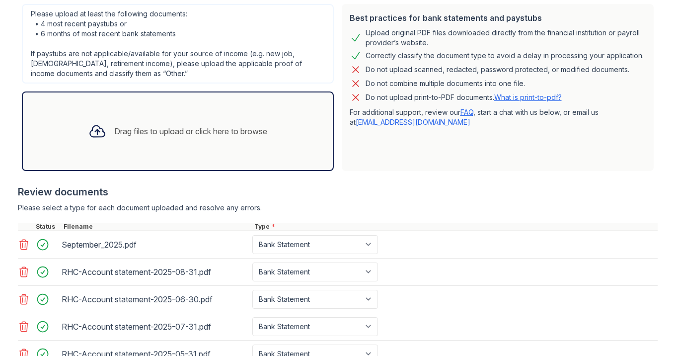
scroll to position [247, 0]
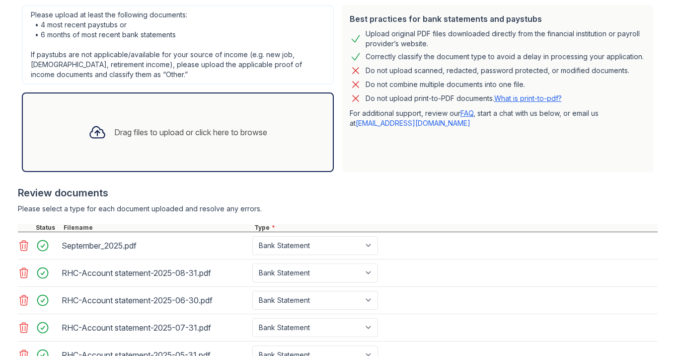
click at [187, 139] on div "Drag files to upload or click here to browse" at bounding box center [178, 132] width 195 height 34
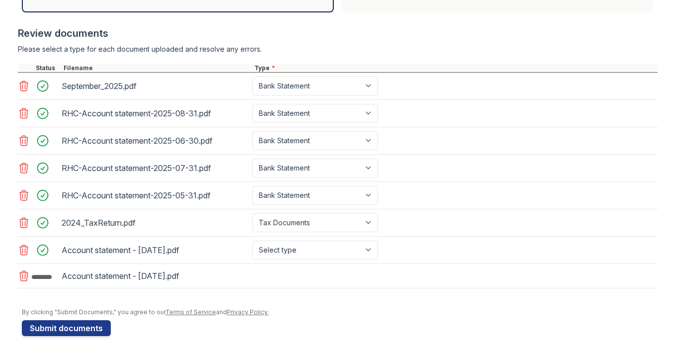
scroll to position [0, 0]
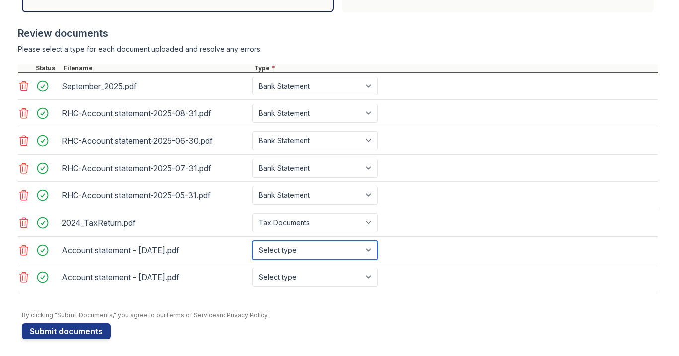
select select "investment_account_statement"
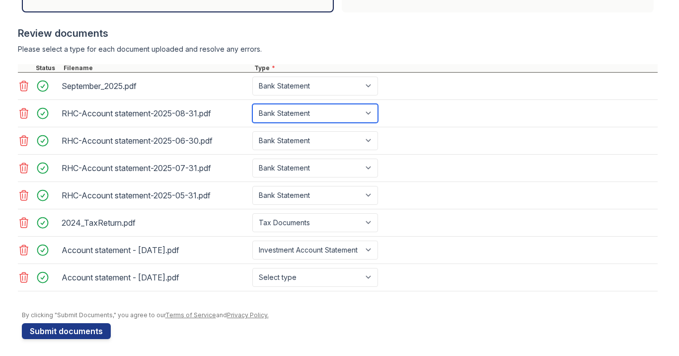
select select "investment_account_statement"
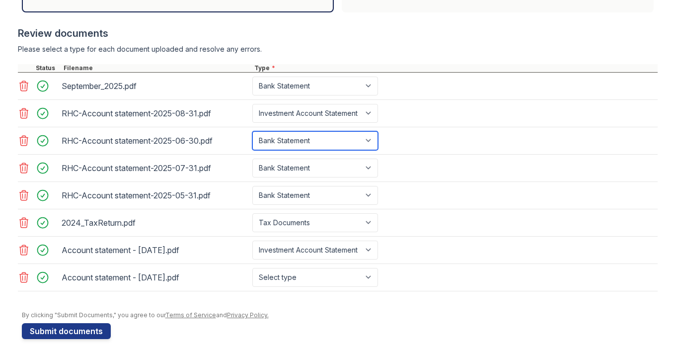
select select "investment_account_statement"
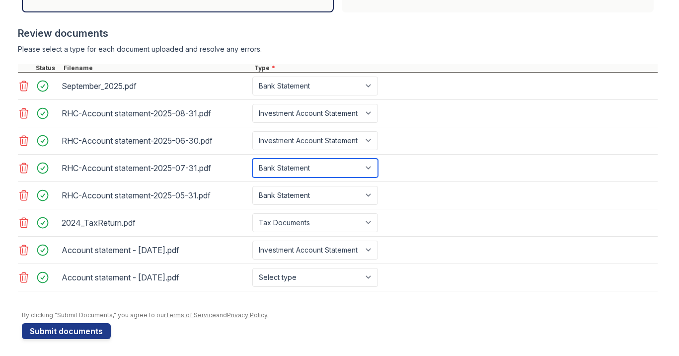
select select "investment_account_statement"
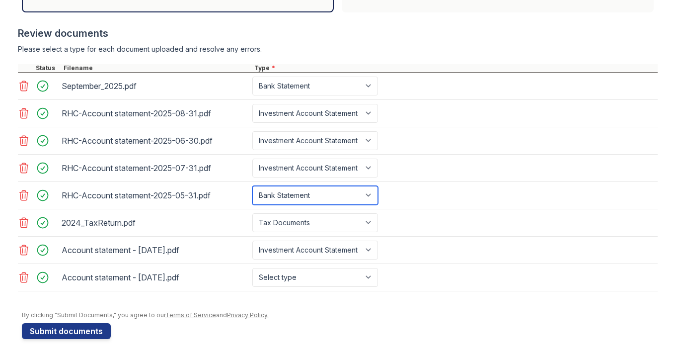
select select "investment_account_statement"
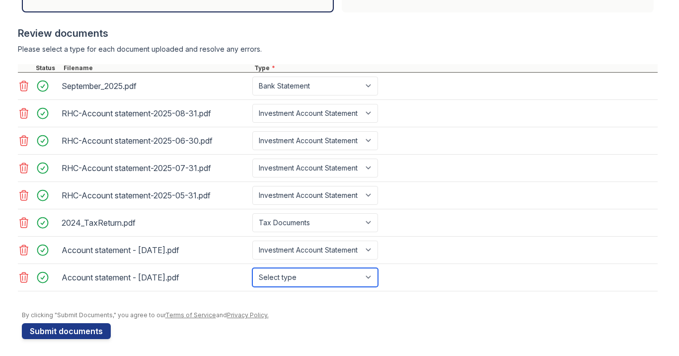
select select "investment_account_statement"
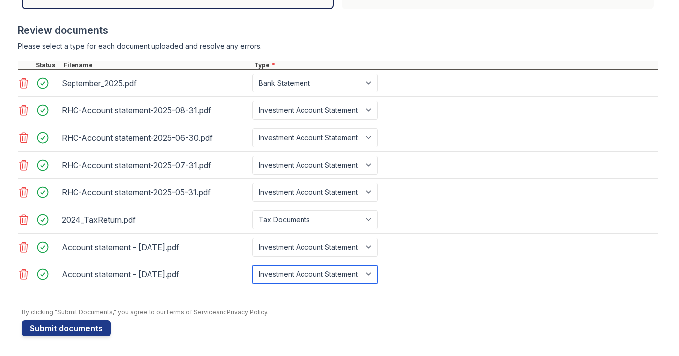
scroll to position [410, 0]
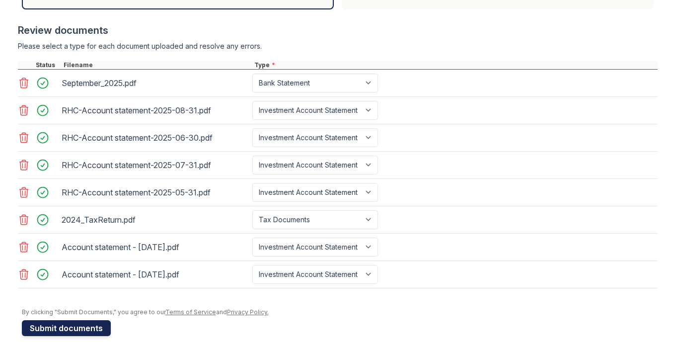
click at [55, 322] on button "Submit documents" at bounding box center [66, 328] width 89 height 16
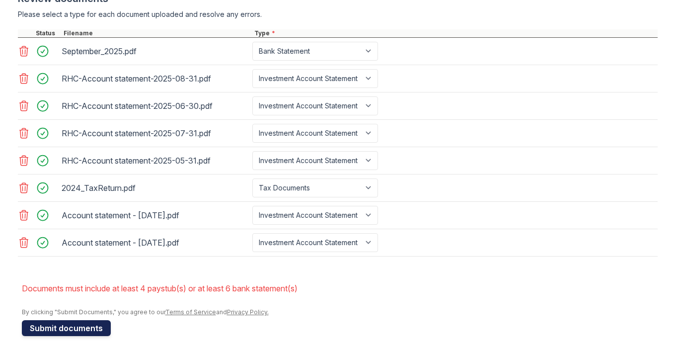
scroll to position [401, 0]
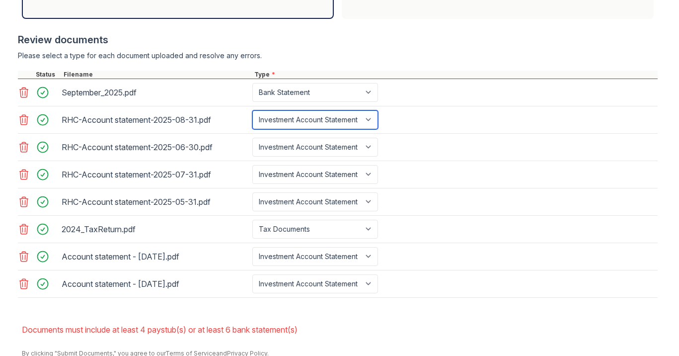
select select "bank_statement"
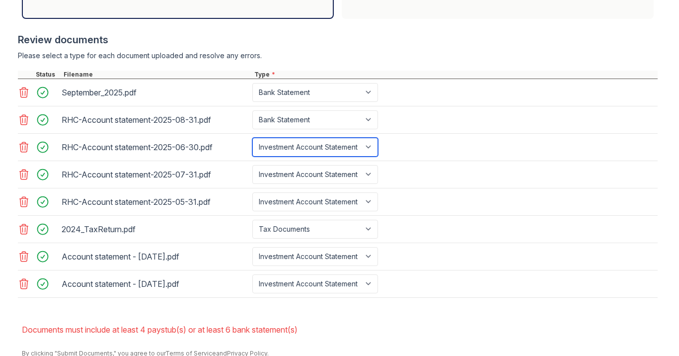
select select "bank_statement"
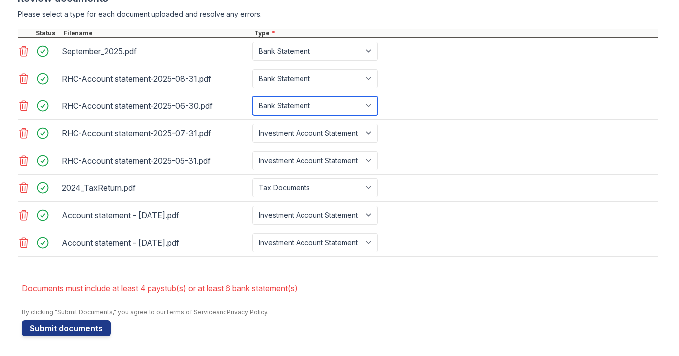
scroll to position [0, 0]
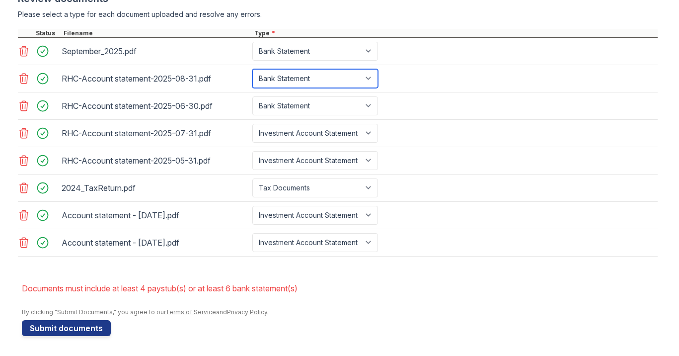
select select "investment_account_statement"
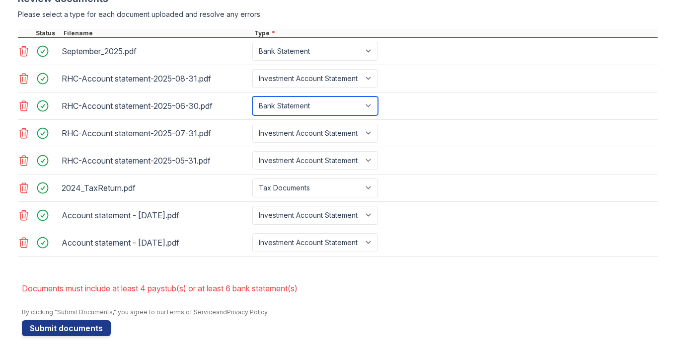
select select "investment_account_statement"
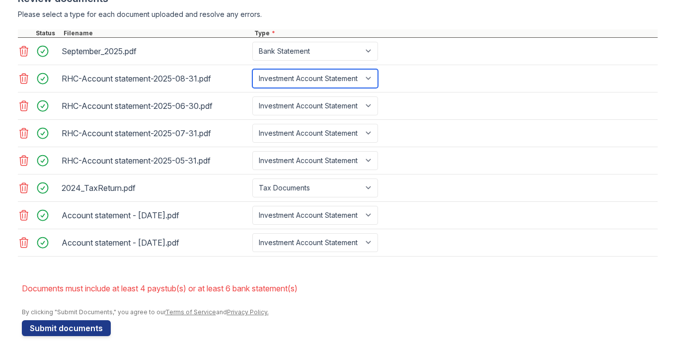
select select "bank_statement"
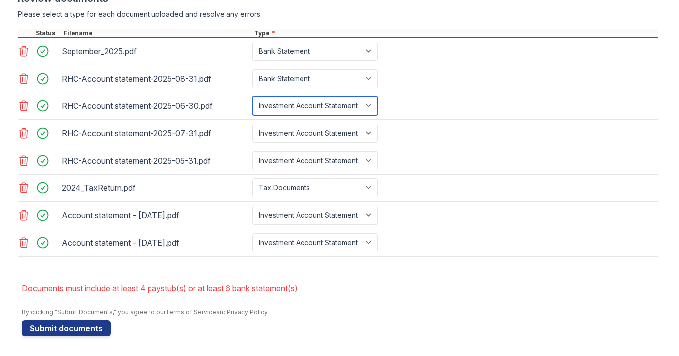
select select "bank_statement"
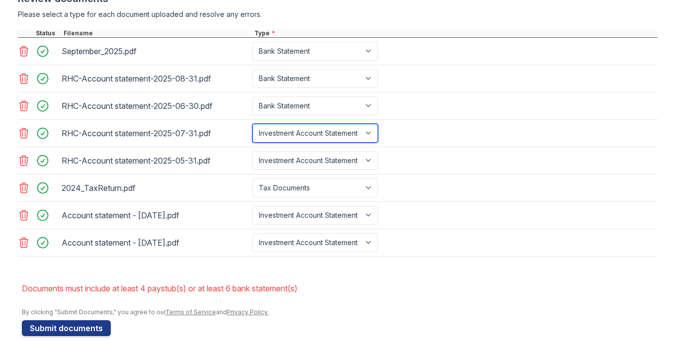
select select "bank_statement"
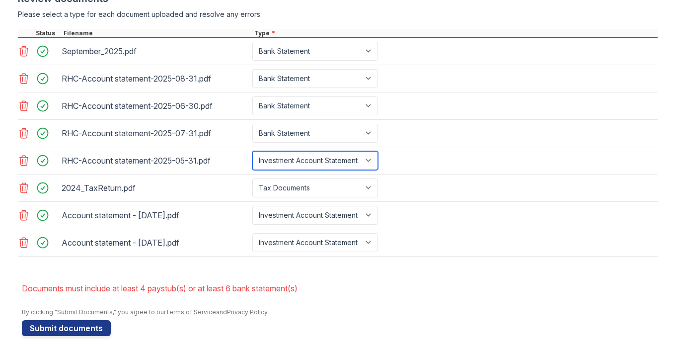
select select "bank_statement"
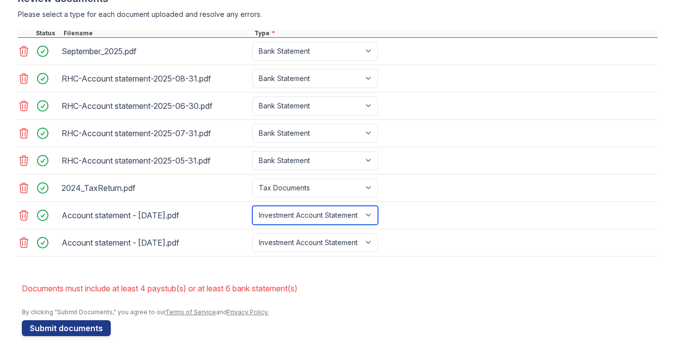
select select "bank_statement"
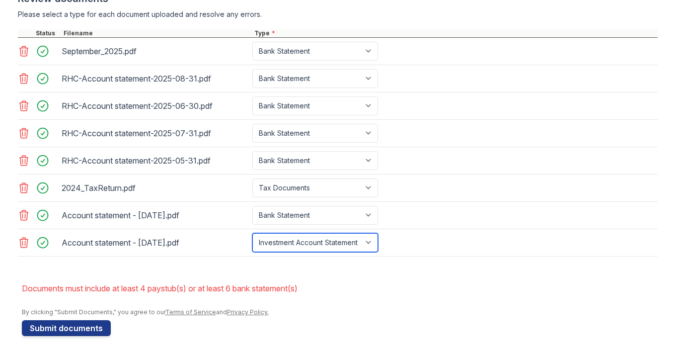
select select "bank_statement"
click at [357, 318] on form "Application information Property * Spring Parc Unit number * 707 Target move in…" at bounding box center [340, 3] width 636 height 666
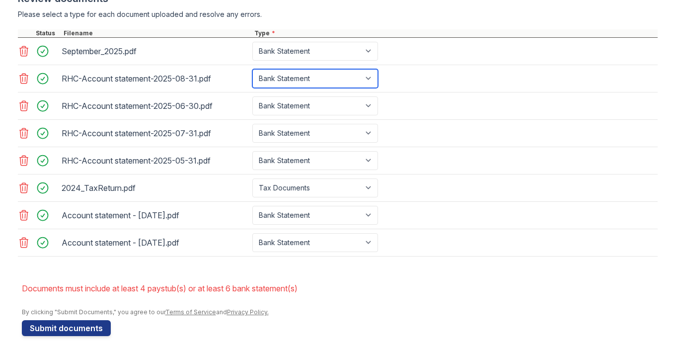
scroll to position [0, 0]
